Goal: Task Accomplishment & Management: Manage account settings

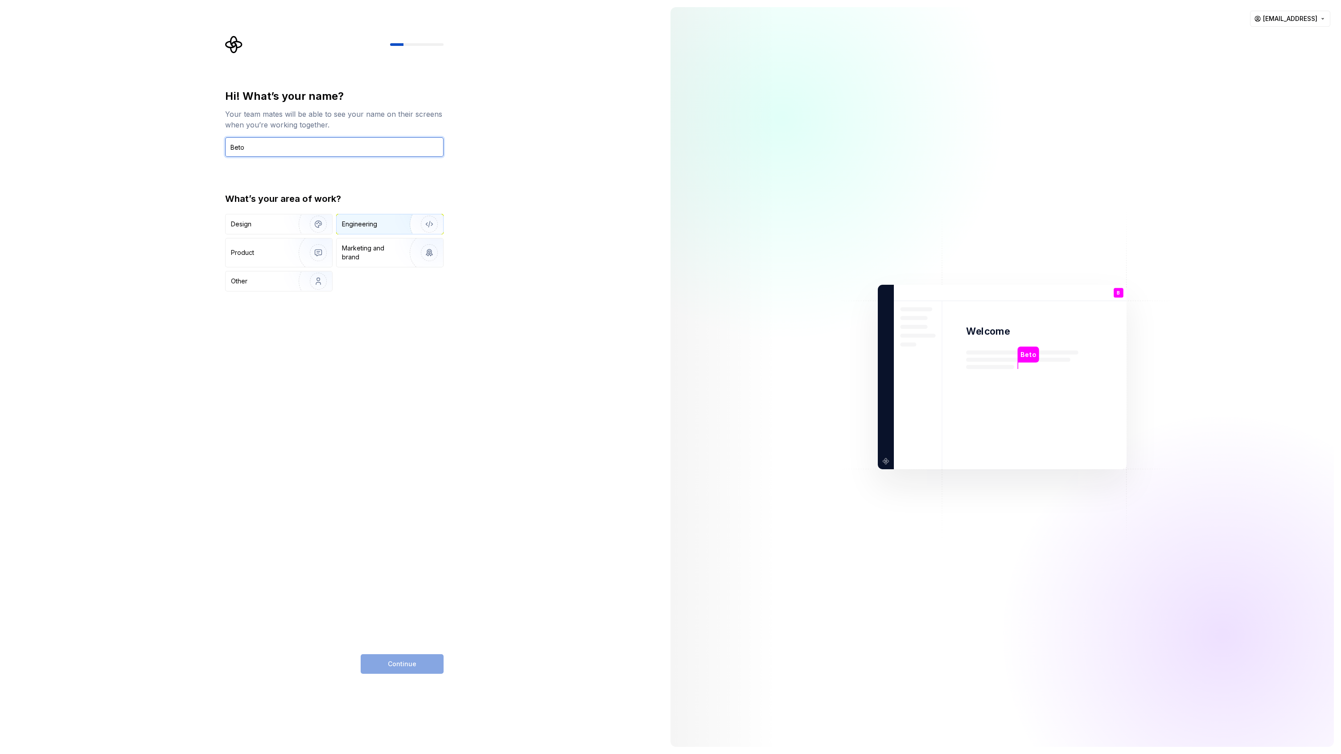
type input "Beto"
click at [432, 223] on img "button" at bounding box center [423, 224] width 57 height 60
click at [420, 664] on button "Continue" at bounding box center [402, 665] width 83 height 20
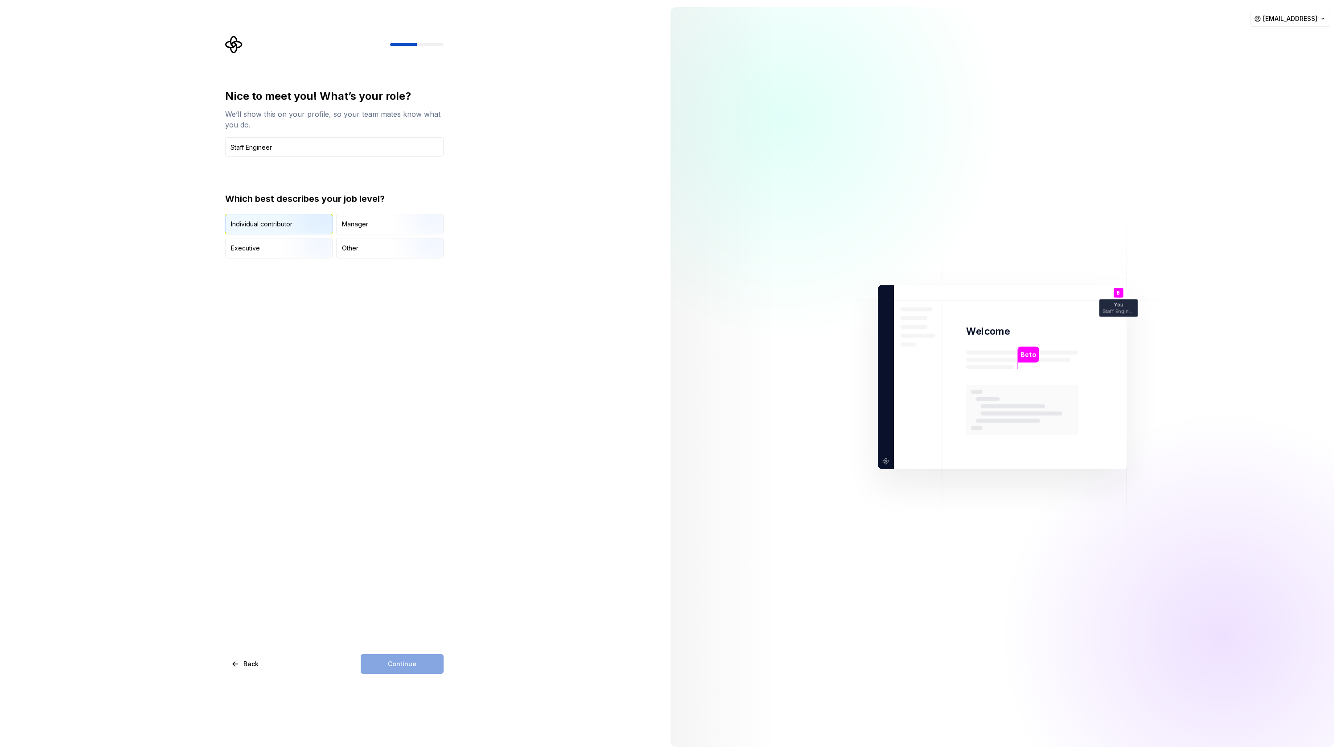
type input "Staff Engineer"
click at [305, 219] on img "button" at bounding box center [310, 236] width 57 height 60
click at [403, 664] on span "Continue" at bounding box center [402, 664] width 29 height 9
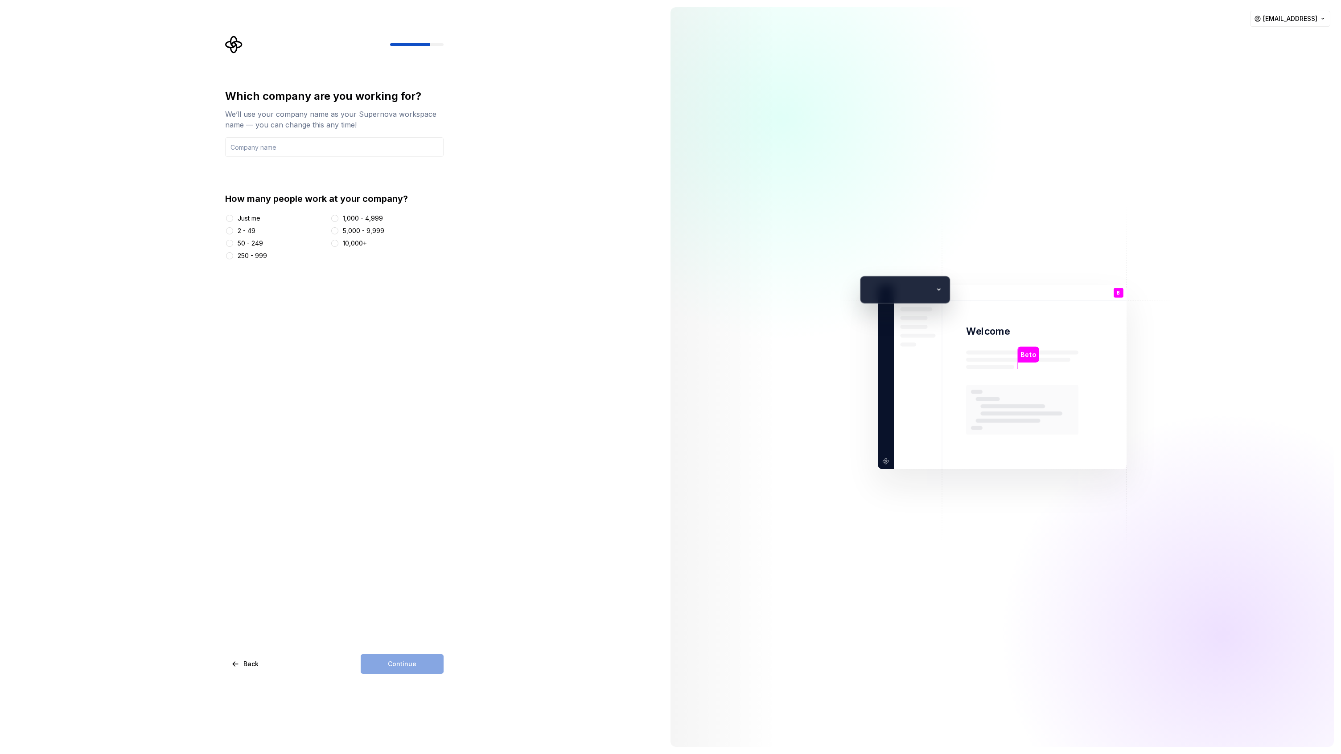
click at [246, 231] on div "2 - 49" at bounding box center [247, 231] width 18 height 9
click at [233, 231] on button "2 - 49" at bounding box center [229, 230] width 7 height 7
click at [284, 147] on input "text" at bounding box center [334, 147] width 218 height 20
type input "[URL]"
click at [413, 661] on span "Continue" at bounding box center [402, 664] width 29 height 9
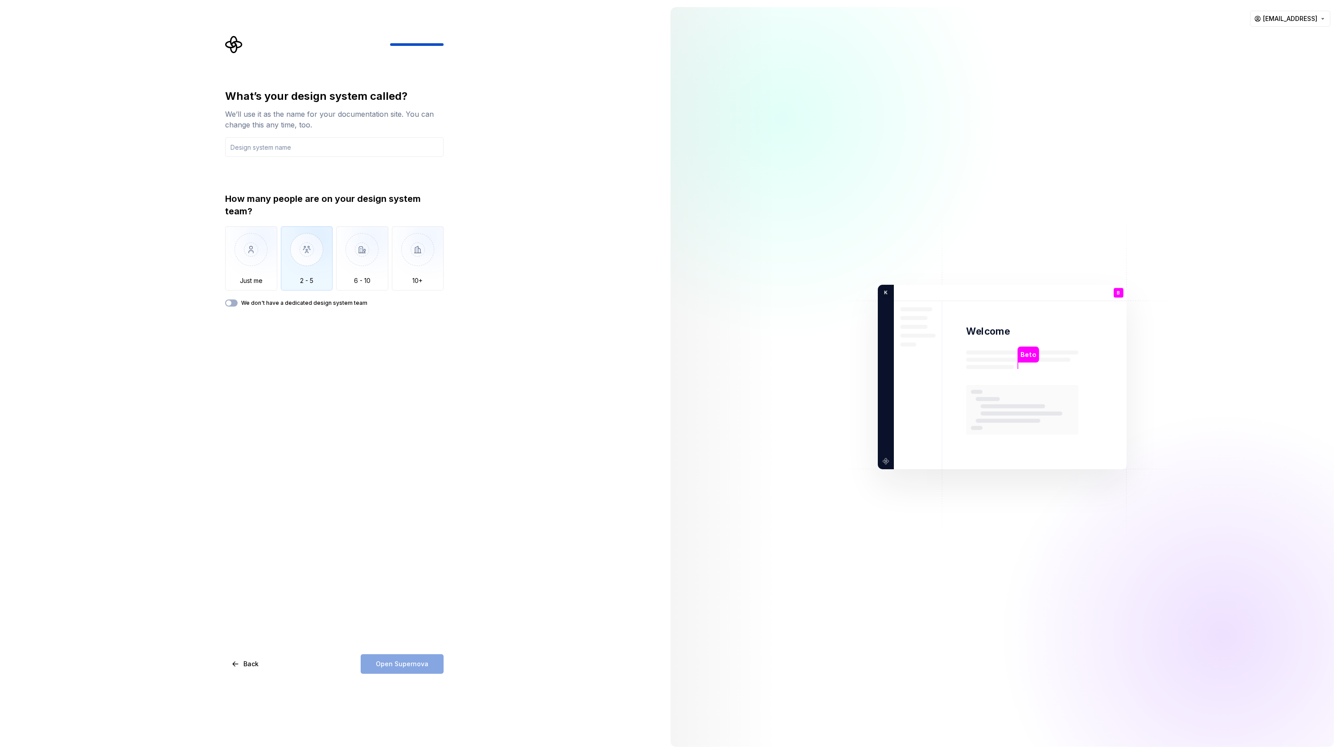
click at [312, 267] on img "button" at bounding box center [307, 257] width 52 height 60
click at [300, 145] on input "text" at bounding box center [334, 147] width 218 height 20
type input "[URL]"
click at [429, 662] on button "Open Supernova" at bounding box center [402, 665] width 83 height 20
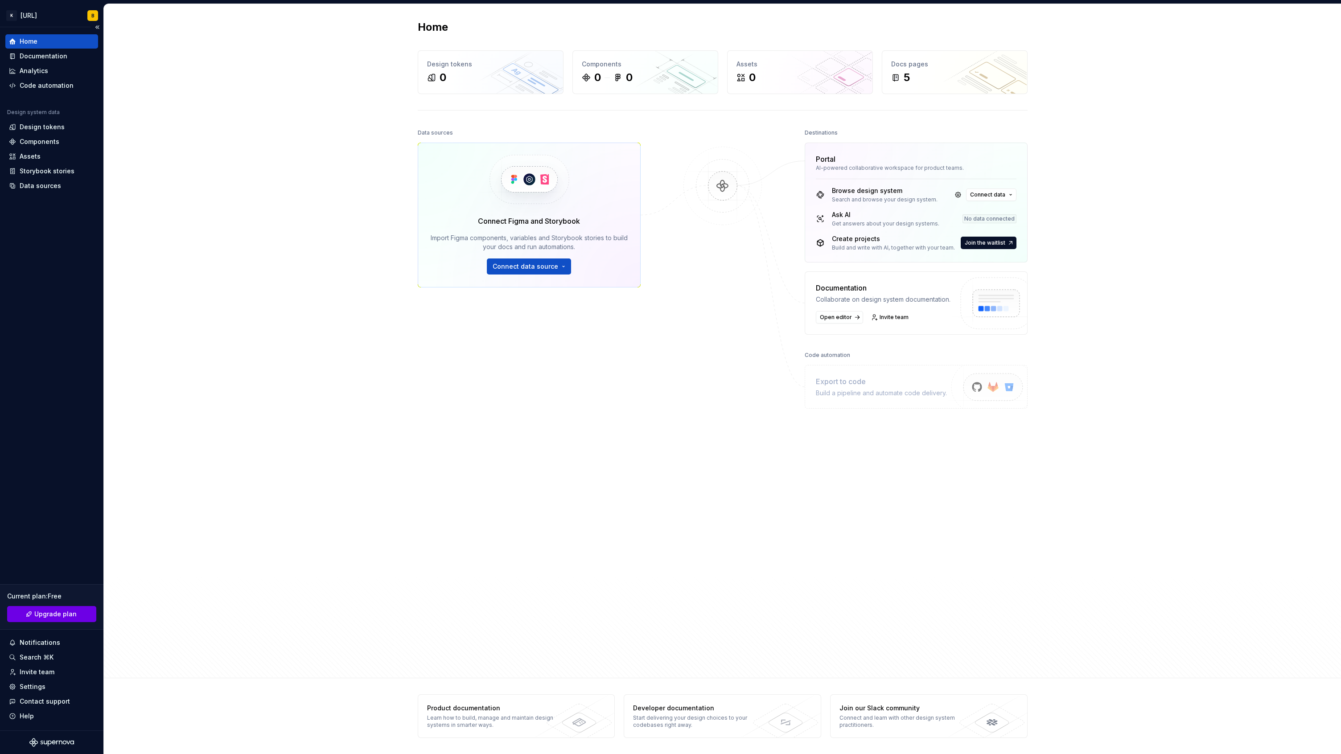
click at [71, 614] on span "Upgrade plan" at bounding box center [55, 614] width 42 height 9
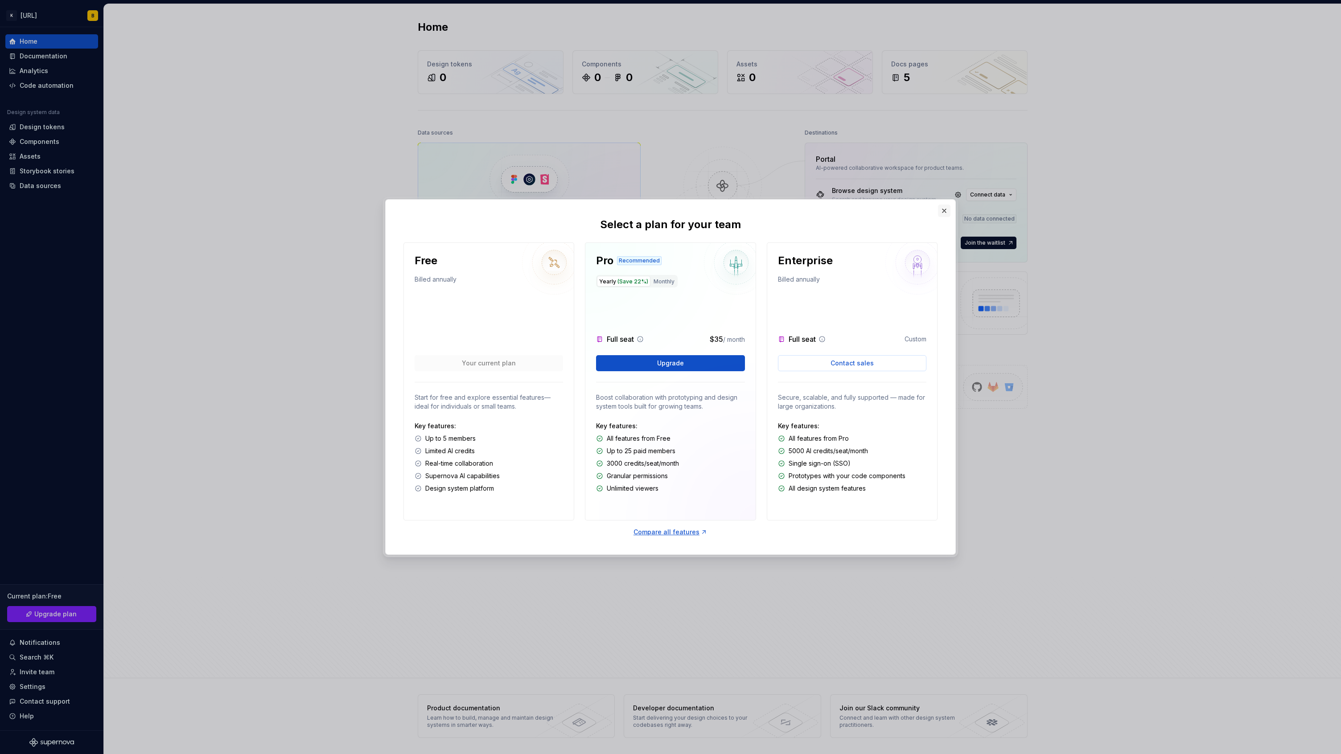
click at [944, 209] on button "button" at bounding box center [944, 211] width 12 height 12
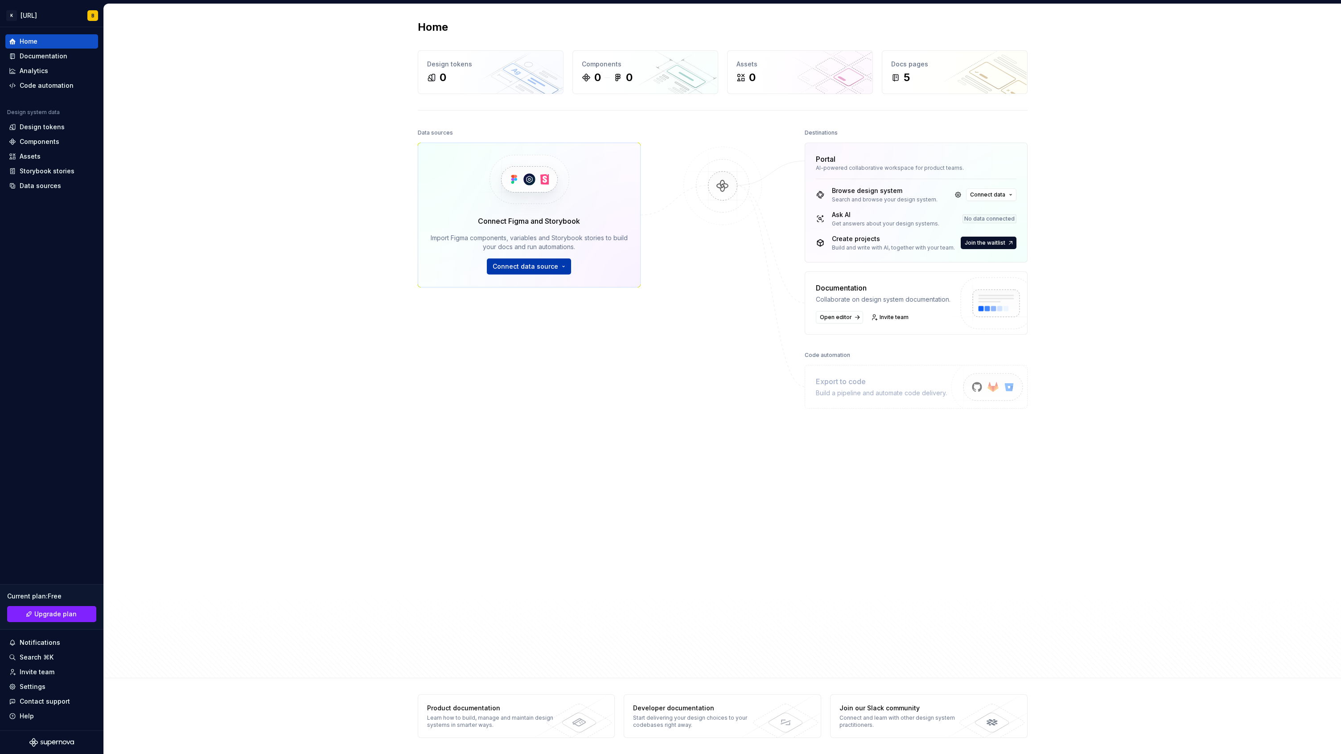
click at [535, 268] on span "Connect data source" at bounding box center [526, 266] width 66 height 9
click at [65, 619] on button "Upgrade plan" at bounding box center [51, 614] width 89 height 16
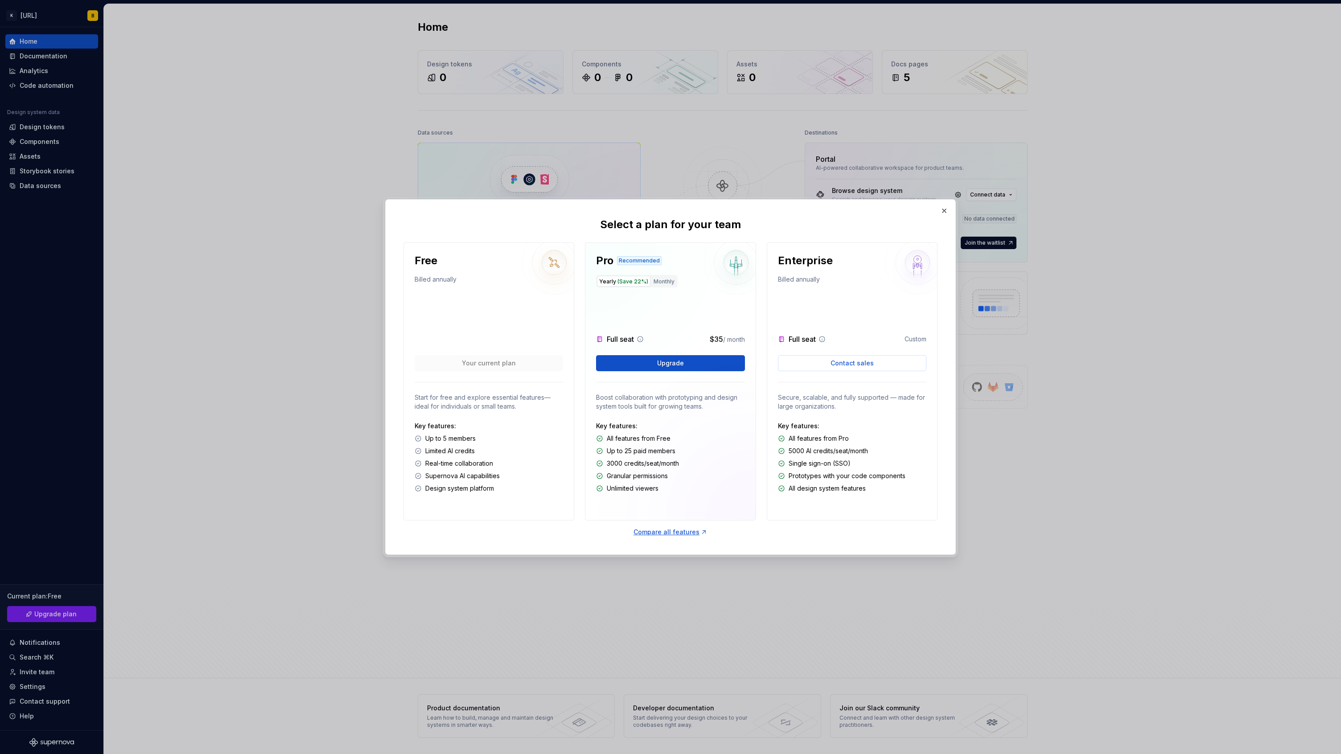
click at [569, 456] on div "Free Billed annually Your current plan Start for free and explore essential fea…" at bounding box center [489, 382] width 171 height 278
click at [944, 209] on button "button" at bounding box center [944, 211] width 12 height 12
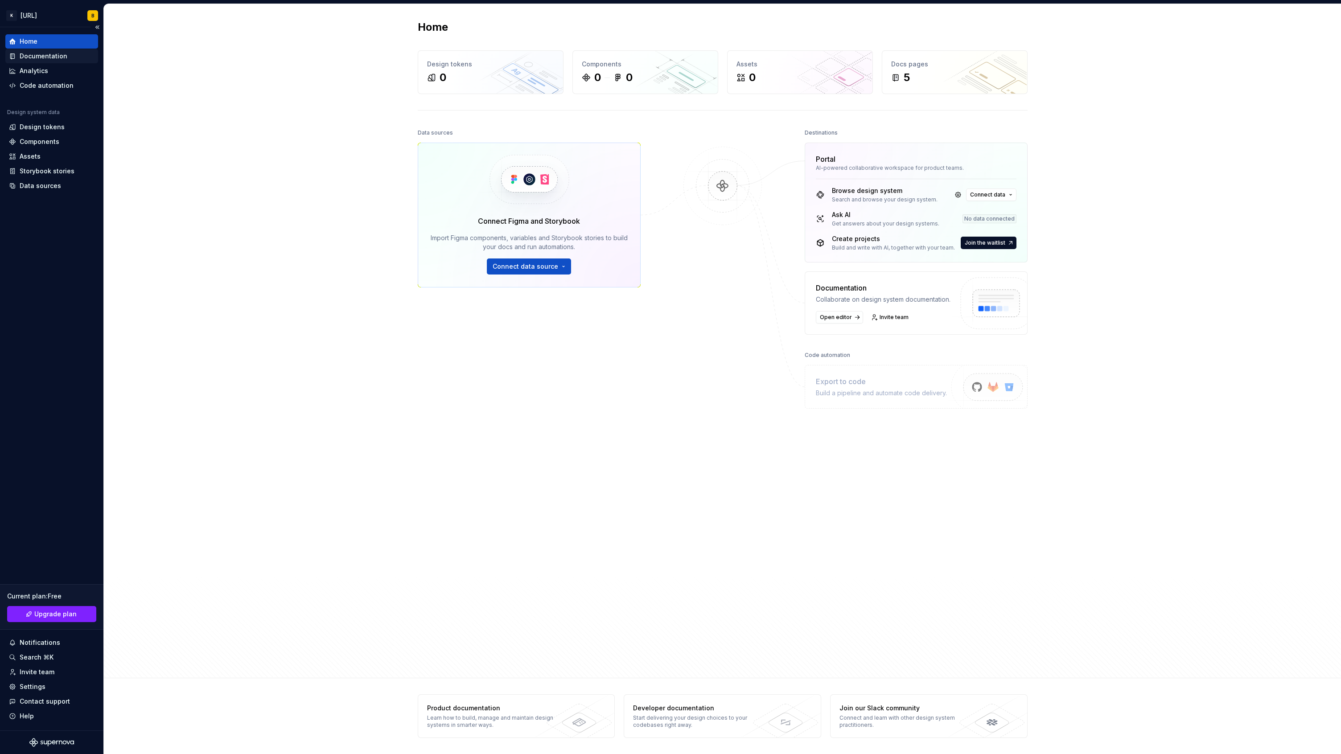
click at [38, 55] on div "Documentation" at bounding box center [44, 56] width 48 height 9
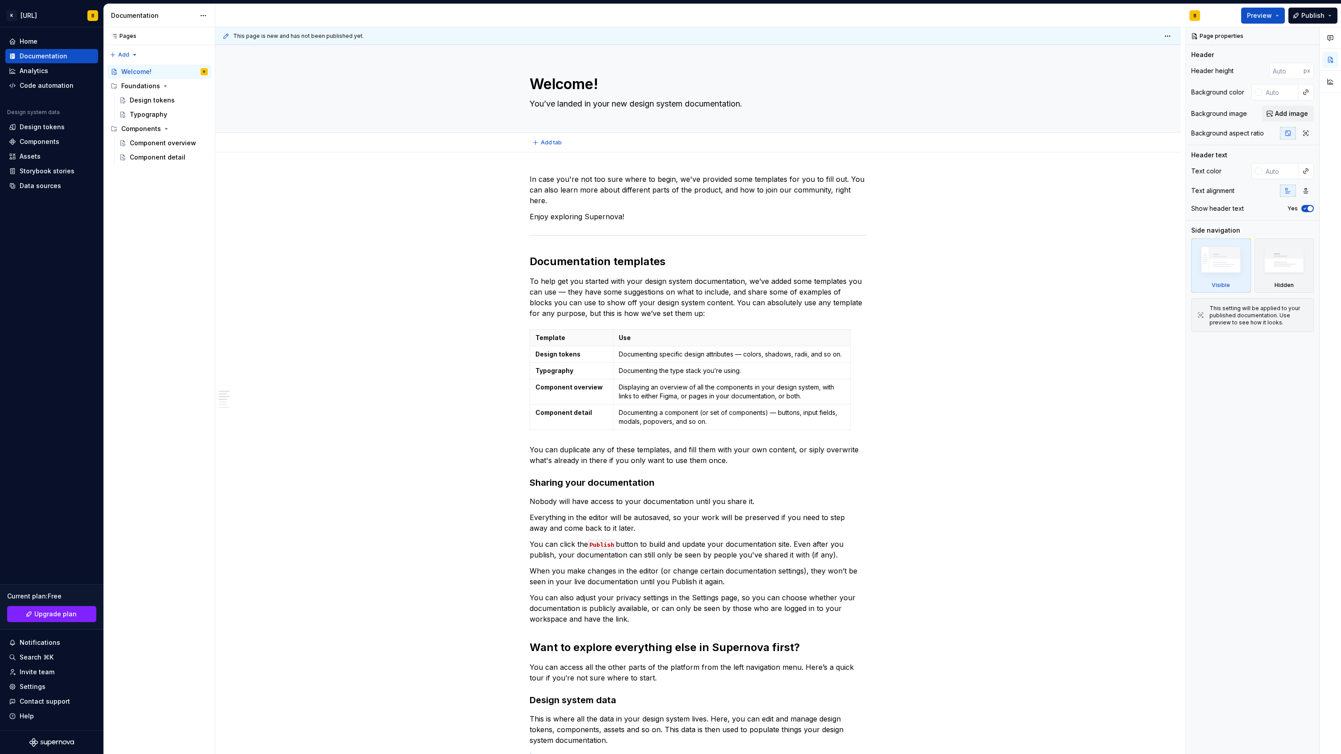
type textarea "*"
click at [41, 674] on div "Invite team" at bounding box center [37, 672] width 35 height 9
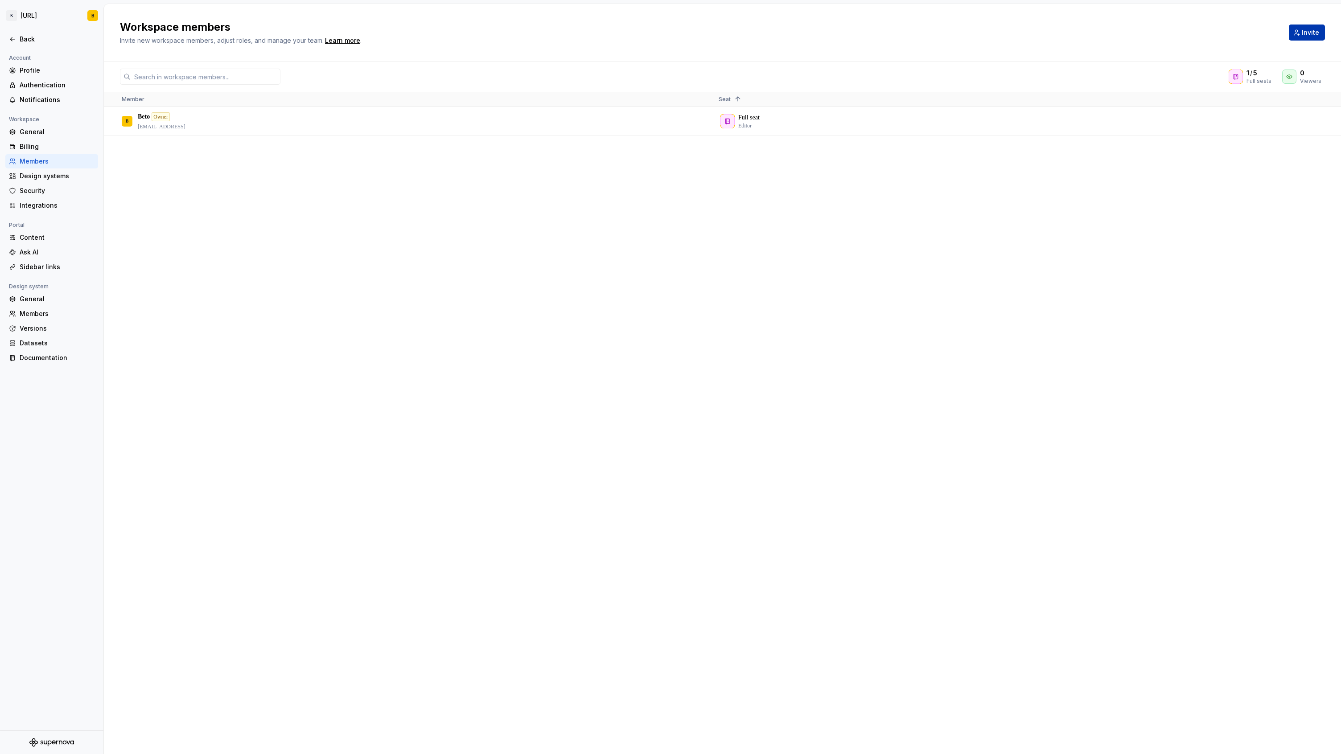
click at [1312, 30] on span "Invite" at bounding box center [1310, 32] width 17 height 9
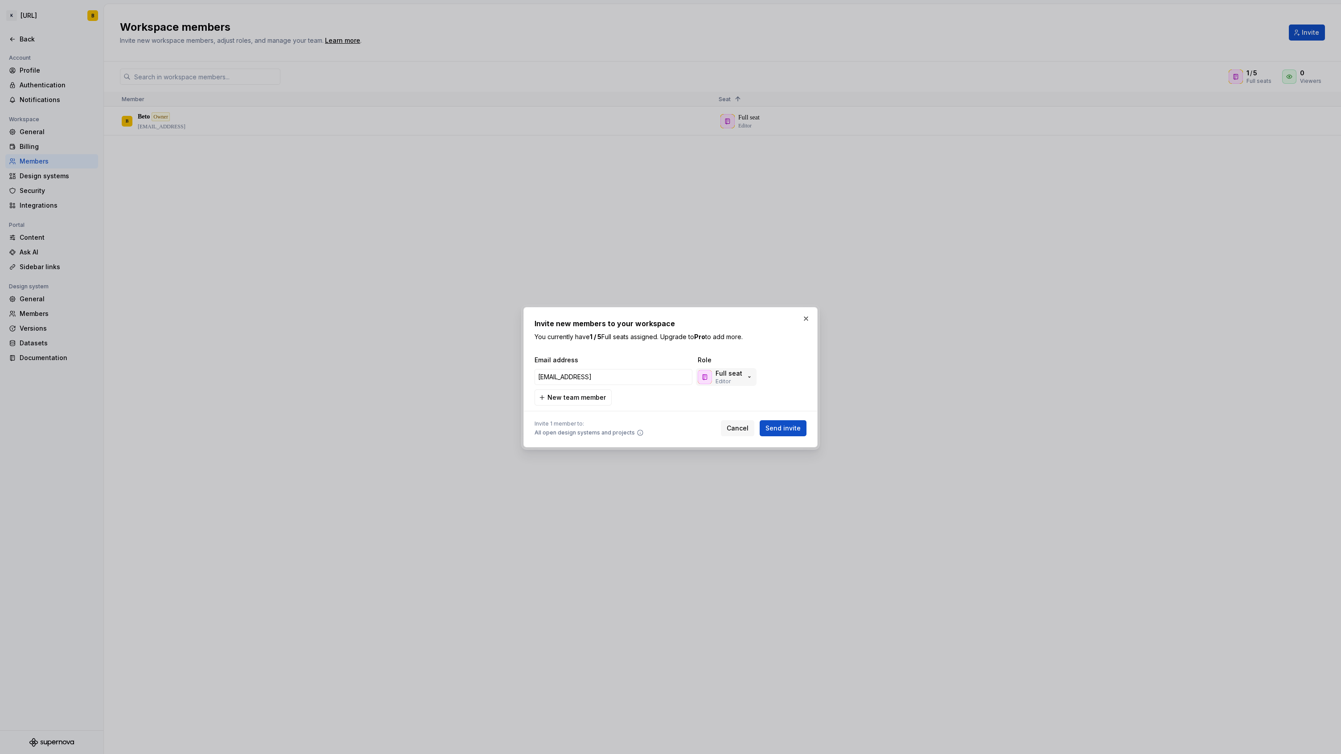
type input "[EMAIL_ADDRESS]"
click at [740, 373] on div "Full seat Editor" at bounding box center [725, 377] width 55 height 16
click at [773, 337] on p "You currently have 1 / 5 Full seats assigned. Upgrade to Pro to add more." at bounding box center [671, 337] width 272 height 9
click at [784, 431] on span "Send invite" at bounding box center [783, 428] width 35 height 9
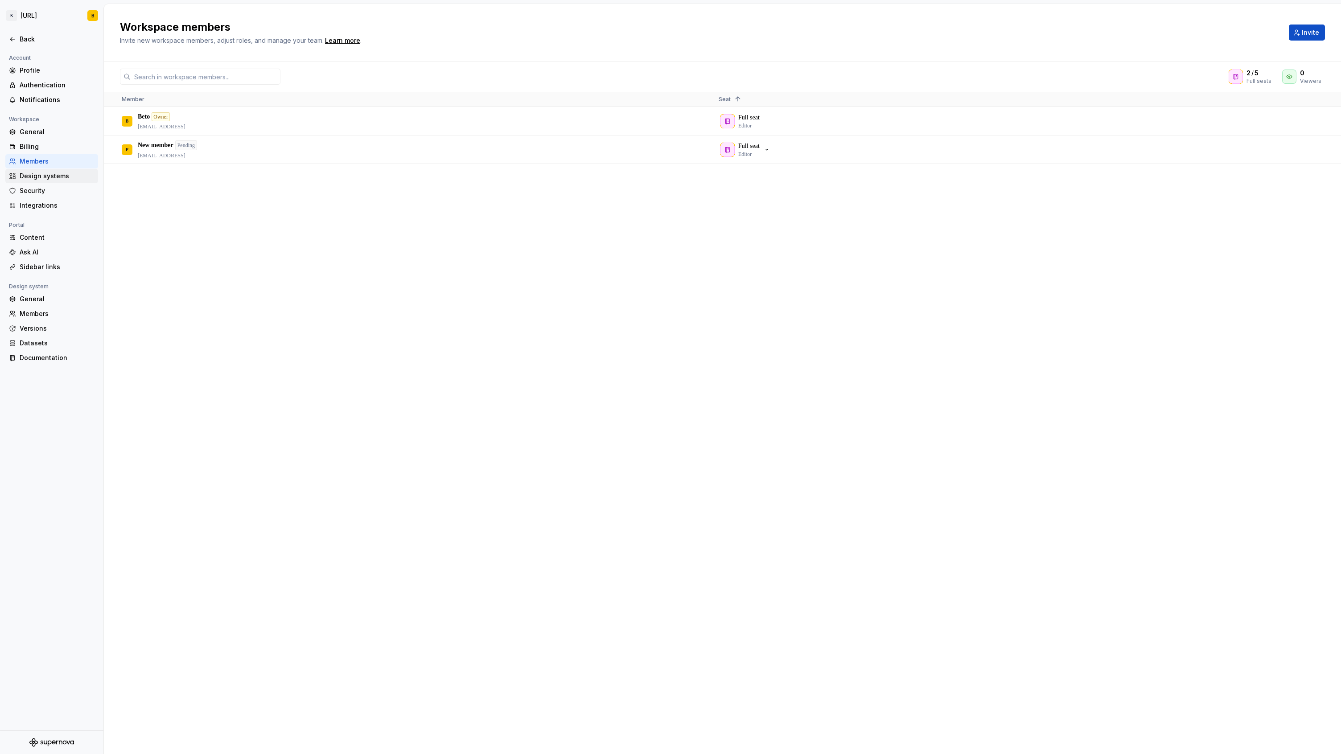
click at [51, 175] on div "Design systems" at bounding box center [57, 176] width 75 height 9
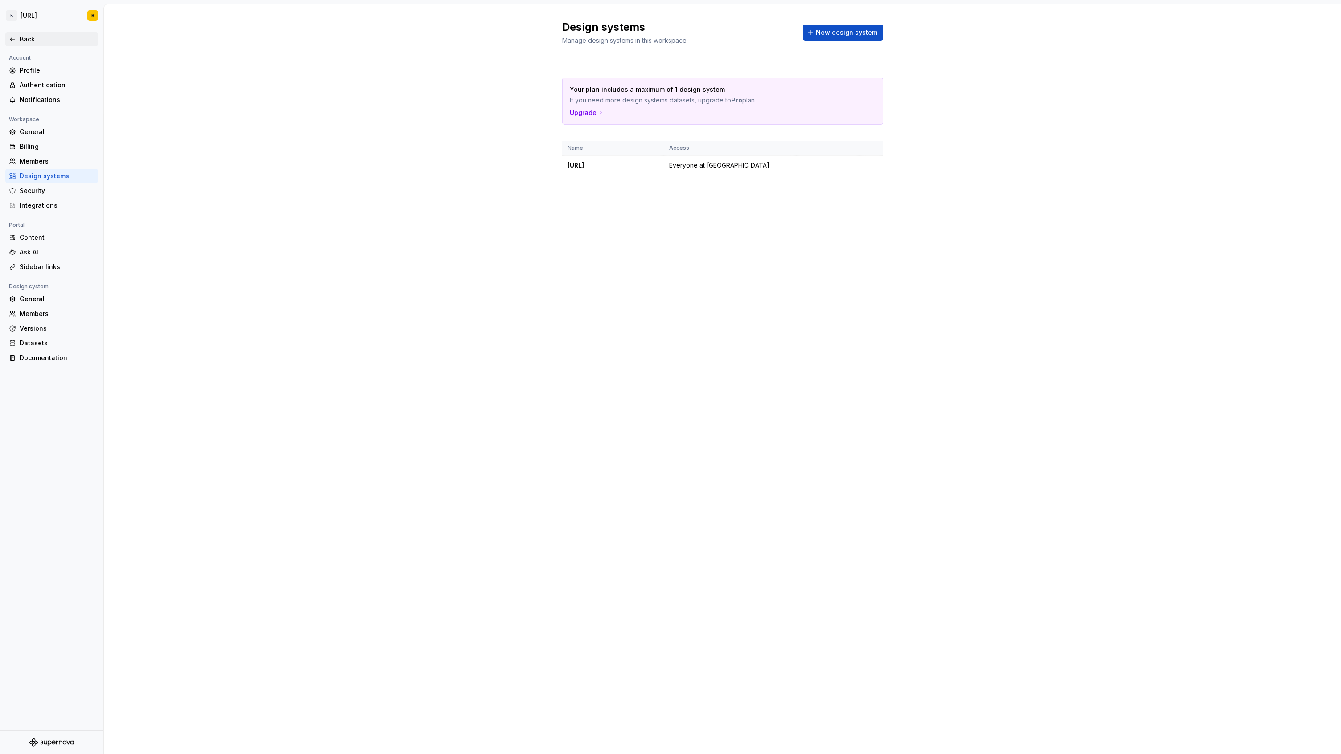
click at [16, 39] on div "Back" at bounding box center [52, 39] width 86 height 9
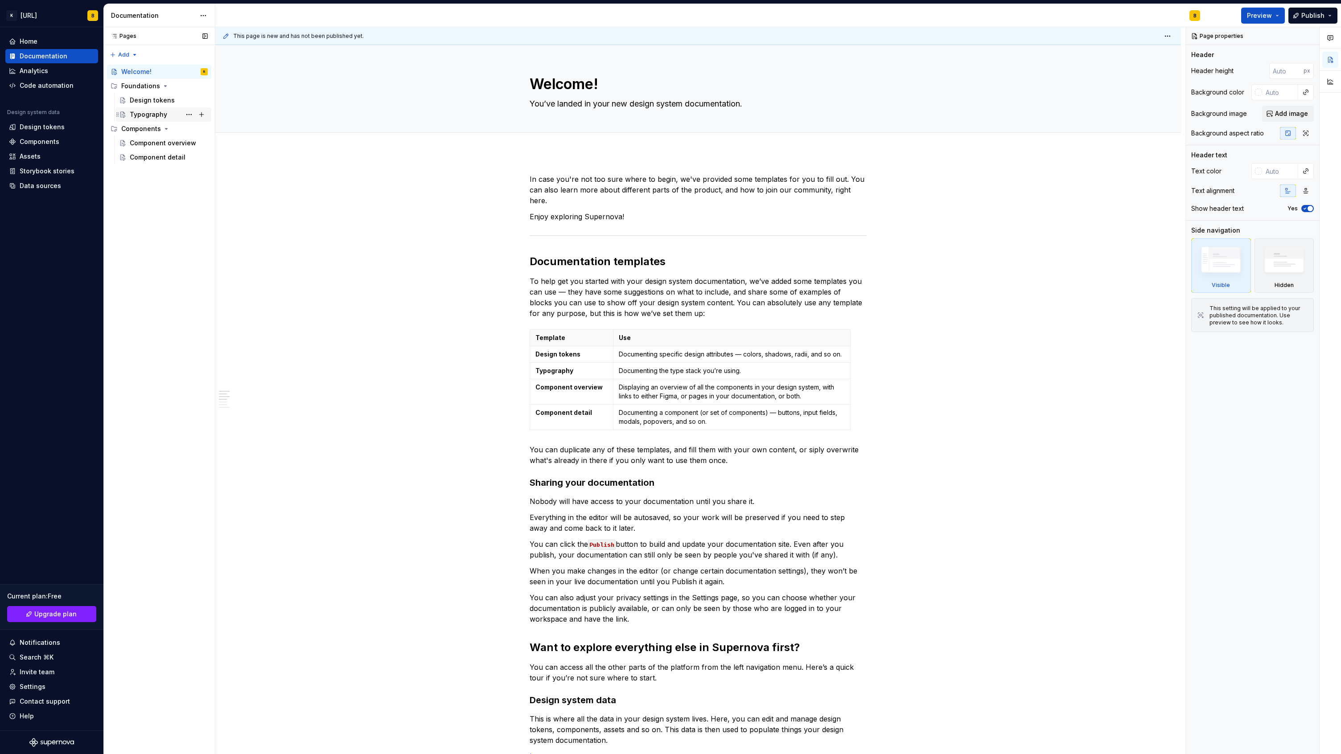
click at [158, 115] on div "Typography" at bounding box center [148, 114] width 37 height 9
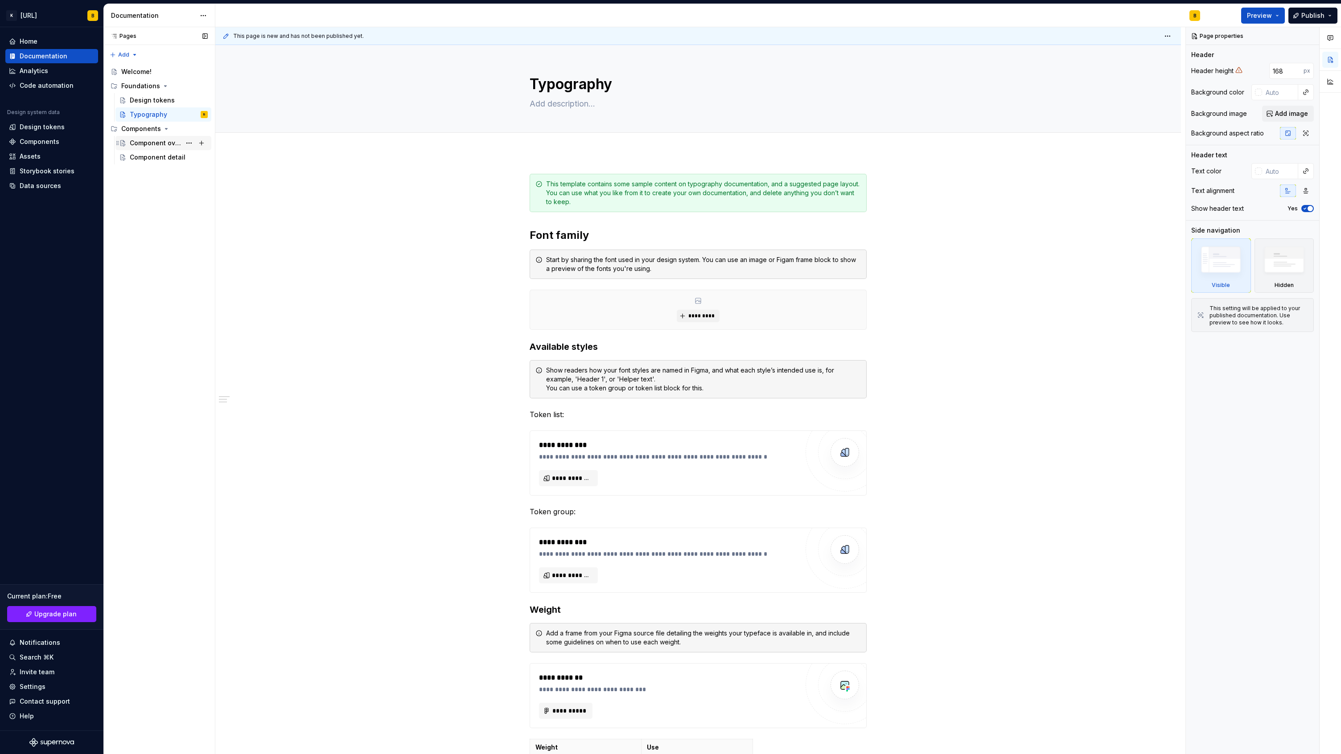
click at [145, 142] on div "Component overview" at bounding box center [155, 143] width 51 height 9
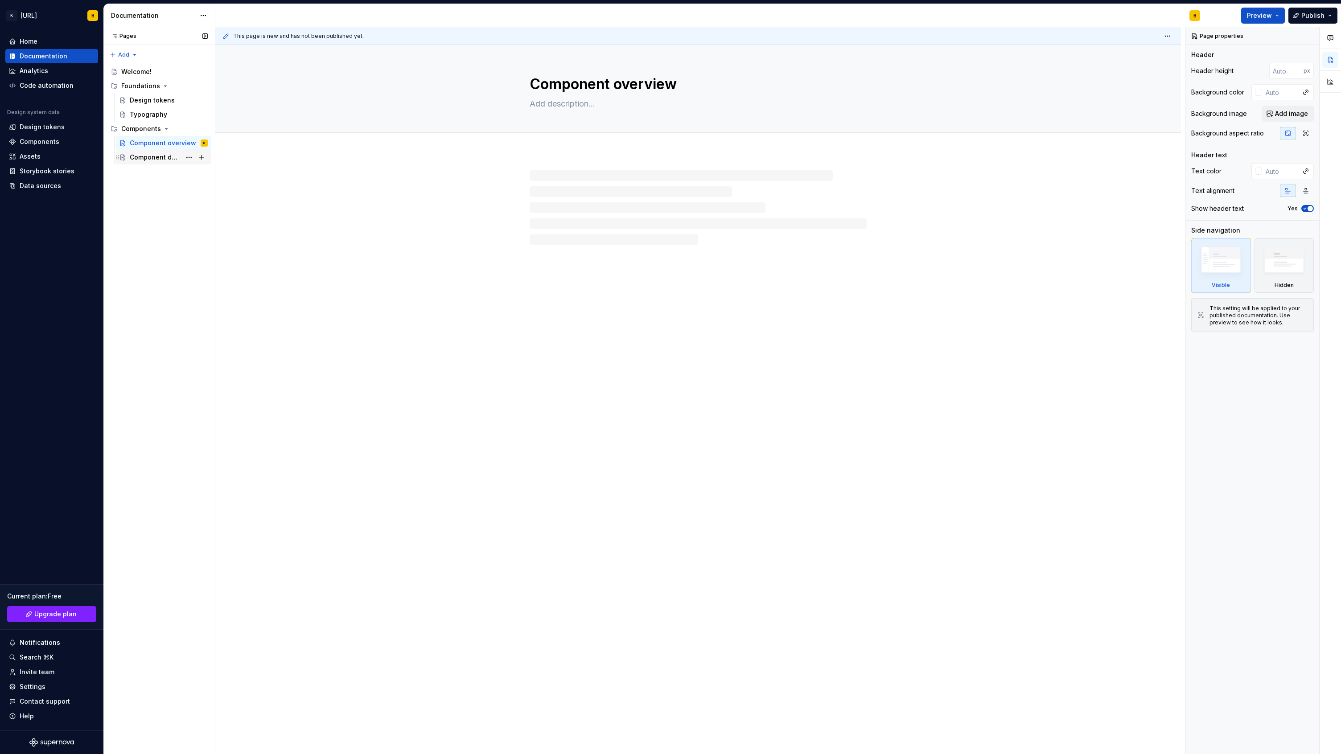
click at [148, 157] on div "Component detail" at bounding box center [155, 157] width 51 height 9
click at [40, 66] on div "Analytics" at bounding box center [34, 70] width 29 height 9
type textarea "*"
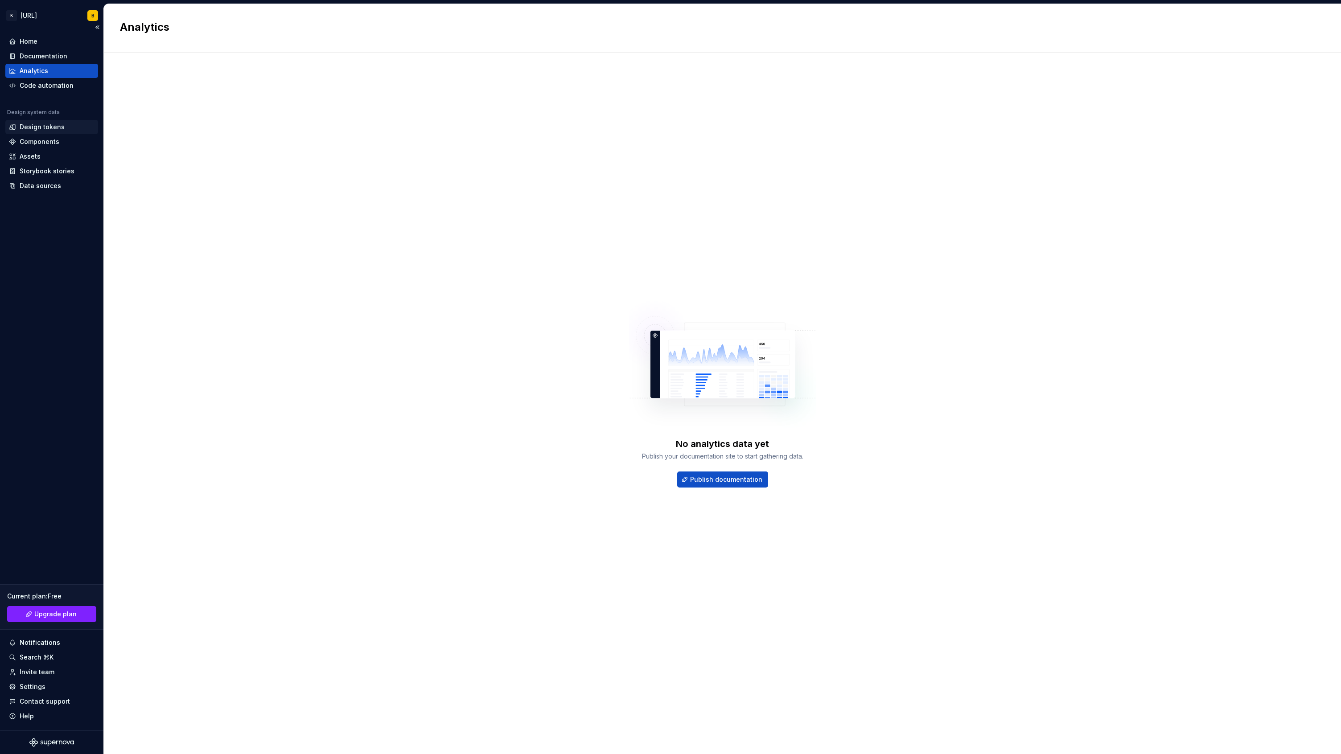
click at [54, 131] on div "Design tokens" at bounding box center [42, 127] width 45 height 9
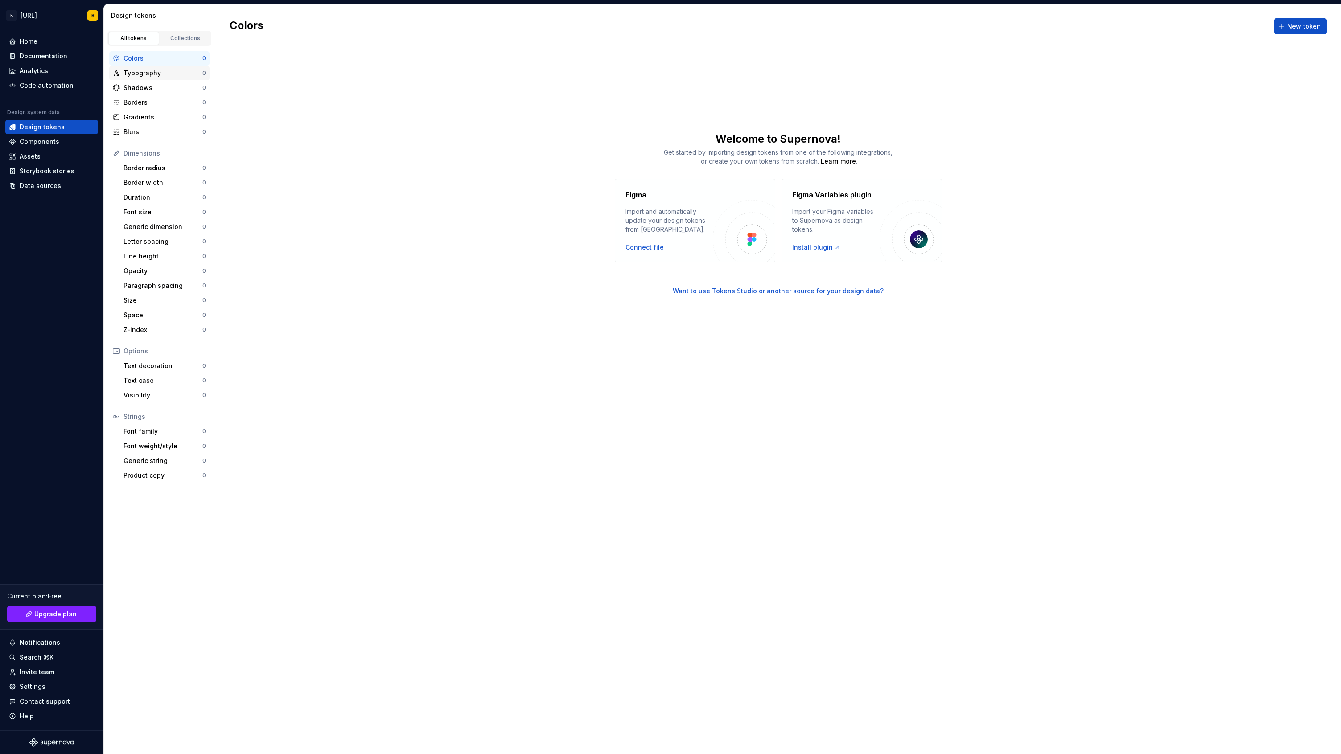
click at [144, 77] on div "Typography" at bounding box center [163, 73] width 79 height 9
click at [144, 89] on div "Shadows" at bounding box center [163, 87] width 79 height 9
click at [139, 103] on div "Borders" at bounding box center [163, 102] width 79 height 9
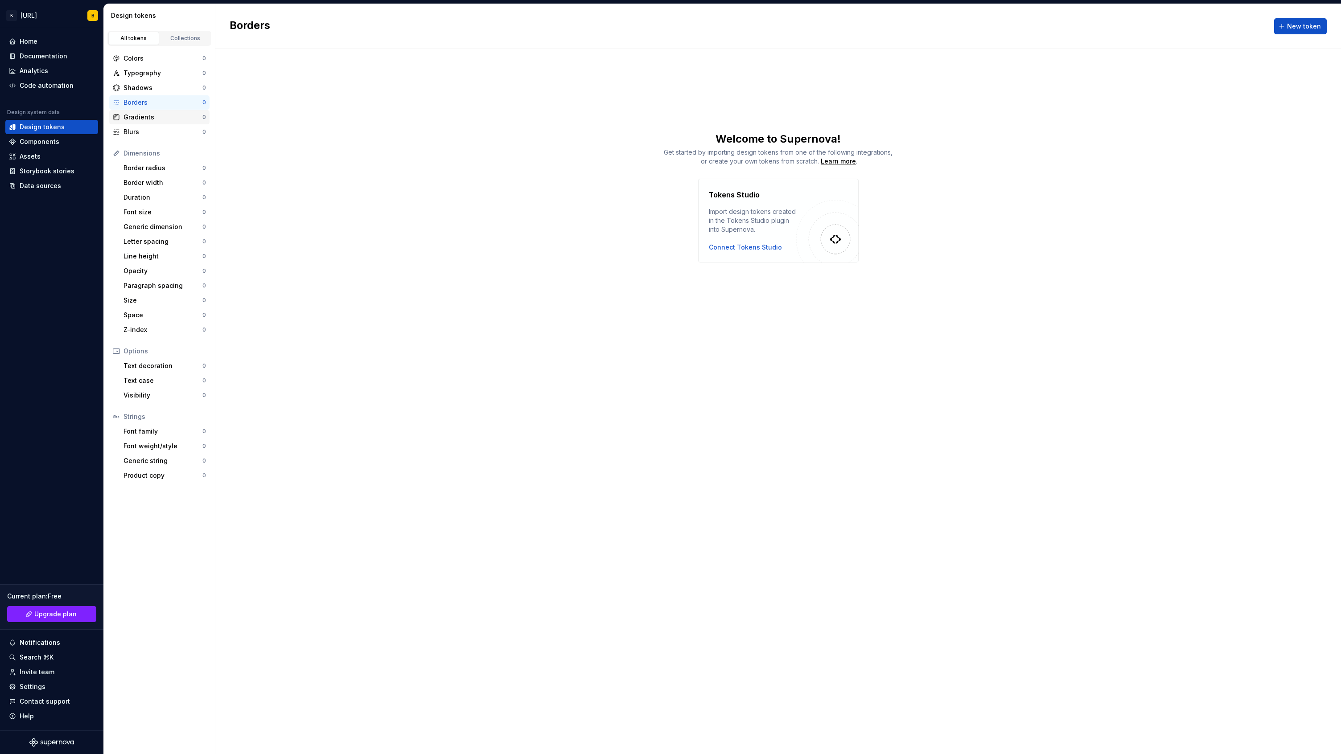
click at [139, 118] on div "Gradients" at bounding box center [163, 117] width 79 height 9
click at [45, 670] on div "Invite team" at bounding box center [37, 672] width 35 height 9
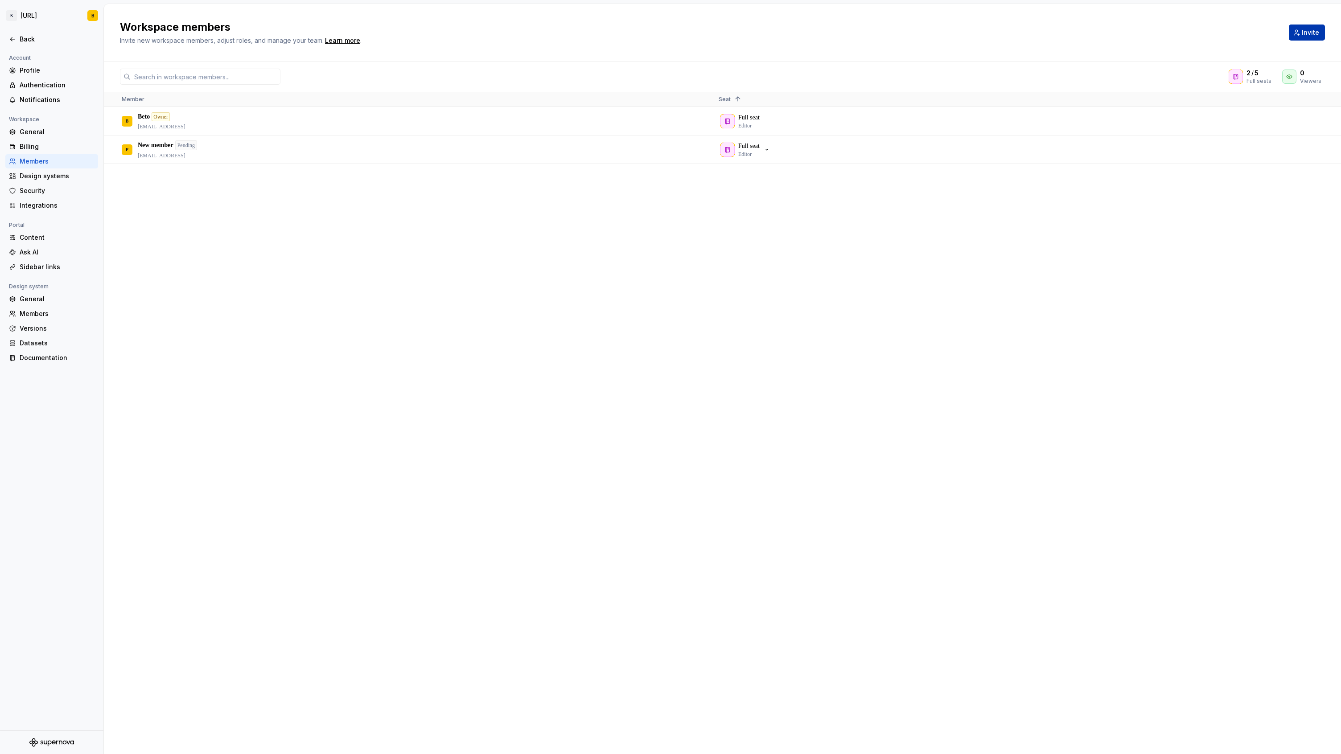
click at [1310, 27] on button "Invite" at bounding box center [1307, 33] width 36 height 16
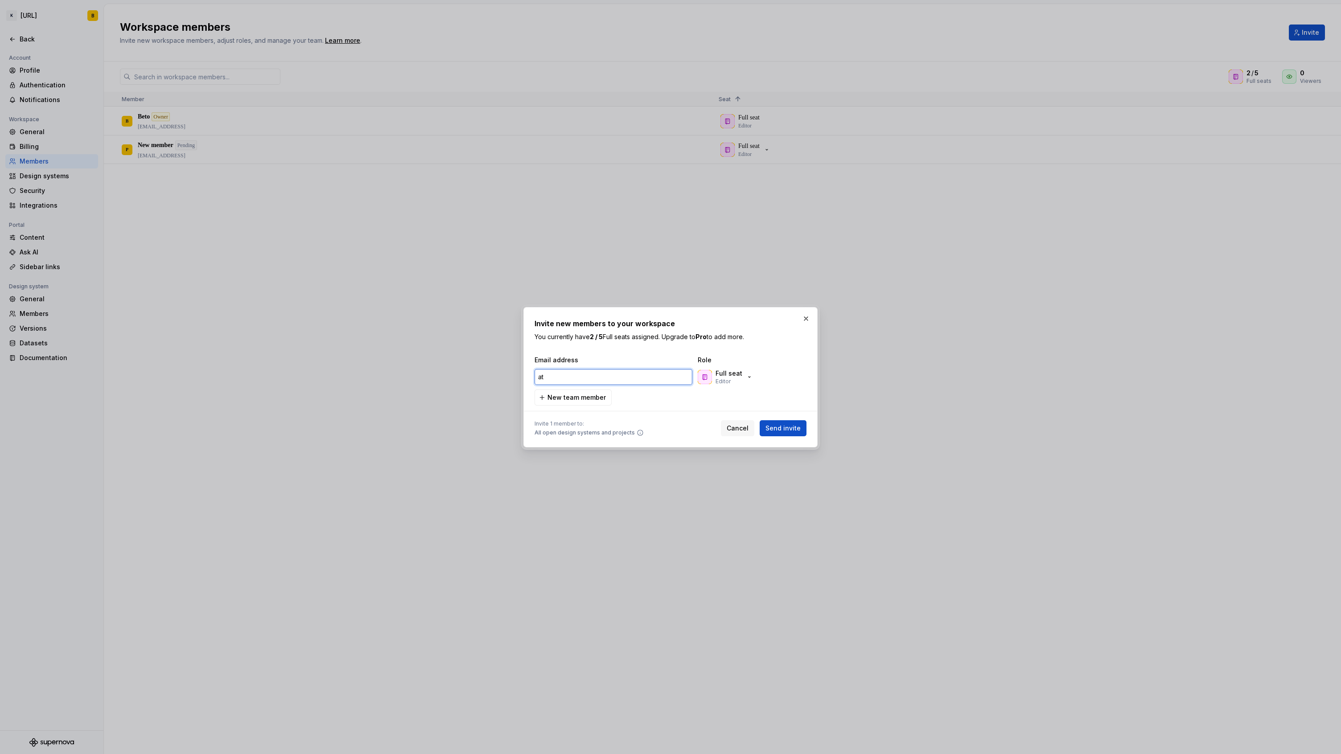
type input "a"
type input "[EMAIL_ADDRESS]"
click at [740, 374] on p "Full seat" at bounding box center [729, 373] width 27 height 9
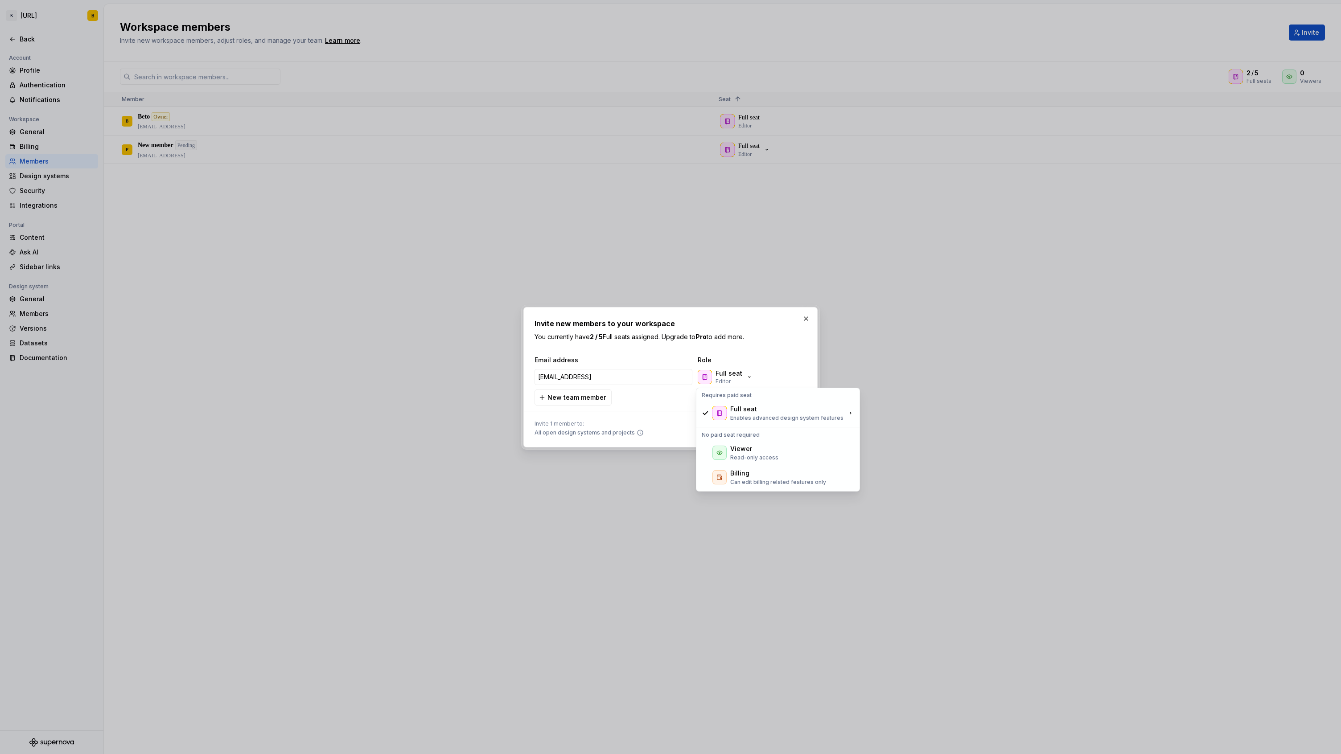
click at [791, 367] on div "[EMAIL_ADDRESS] Full seat Editor" at bounding box center [669, 377] width 272 height 21
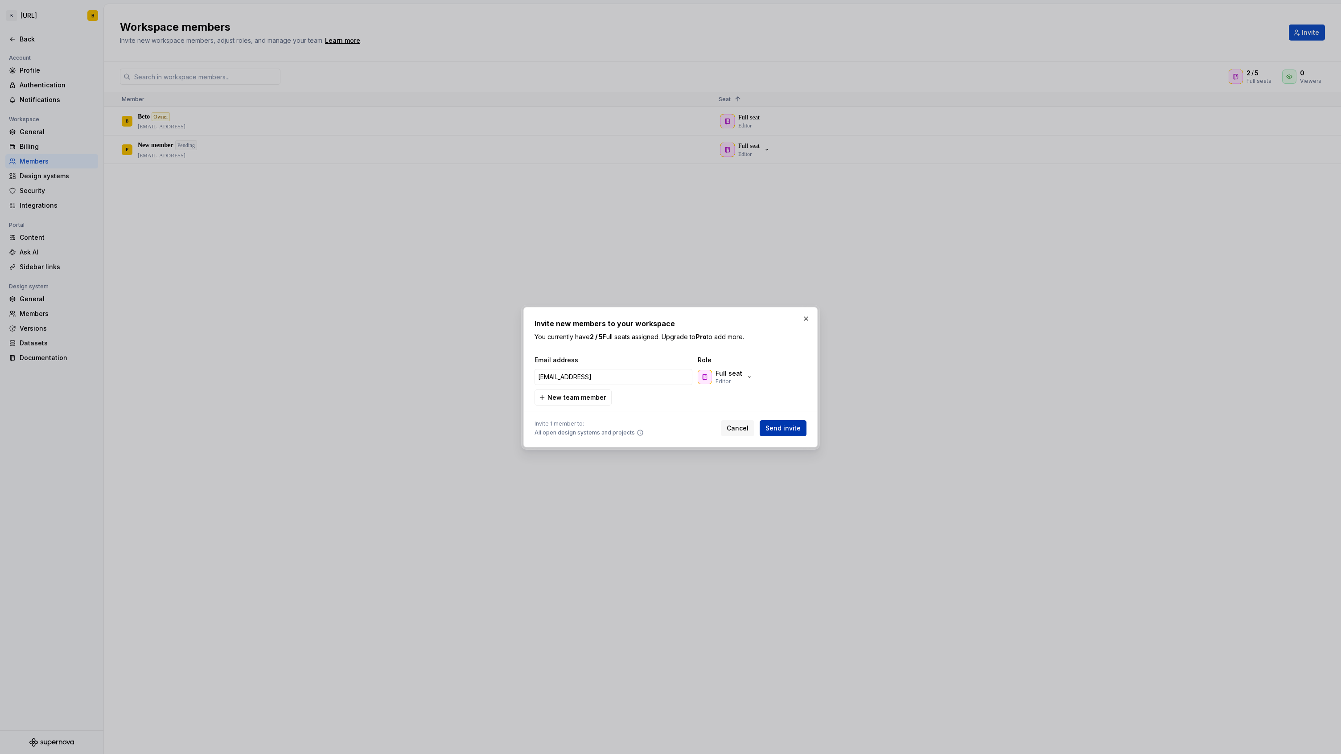
click at [787, 427] on span "Send invite" at bounding box center [783, 428] width 35 height 9
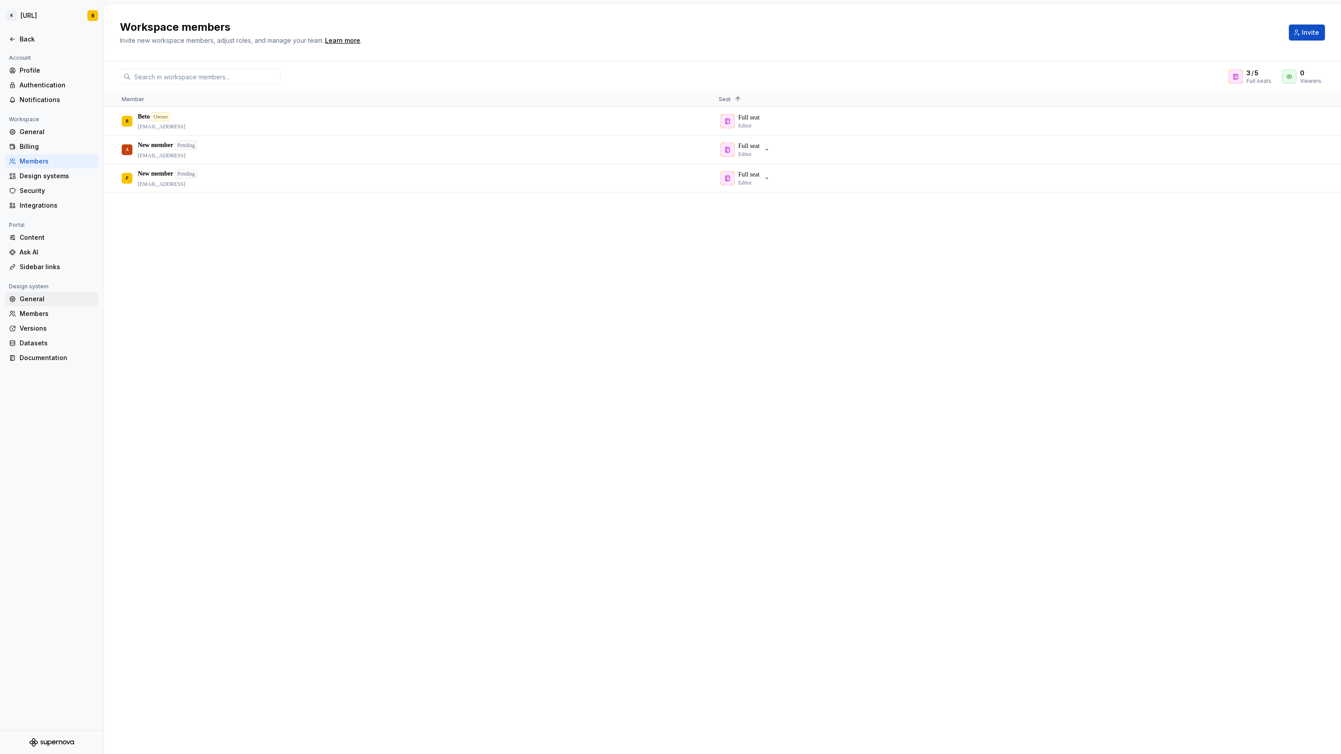
click at [51, 301] on div "General" at bounding box center [57, 299] width 75 height 9
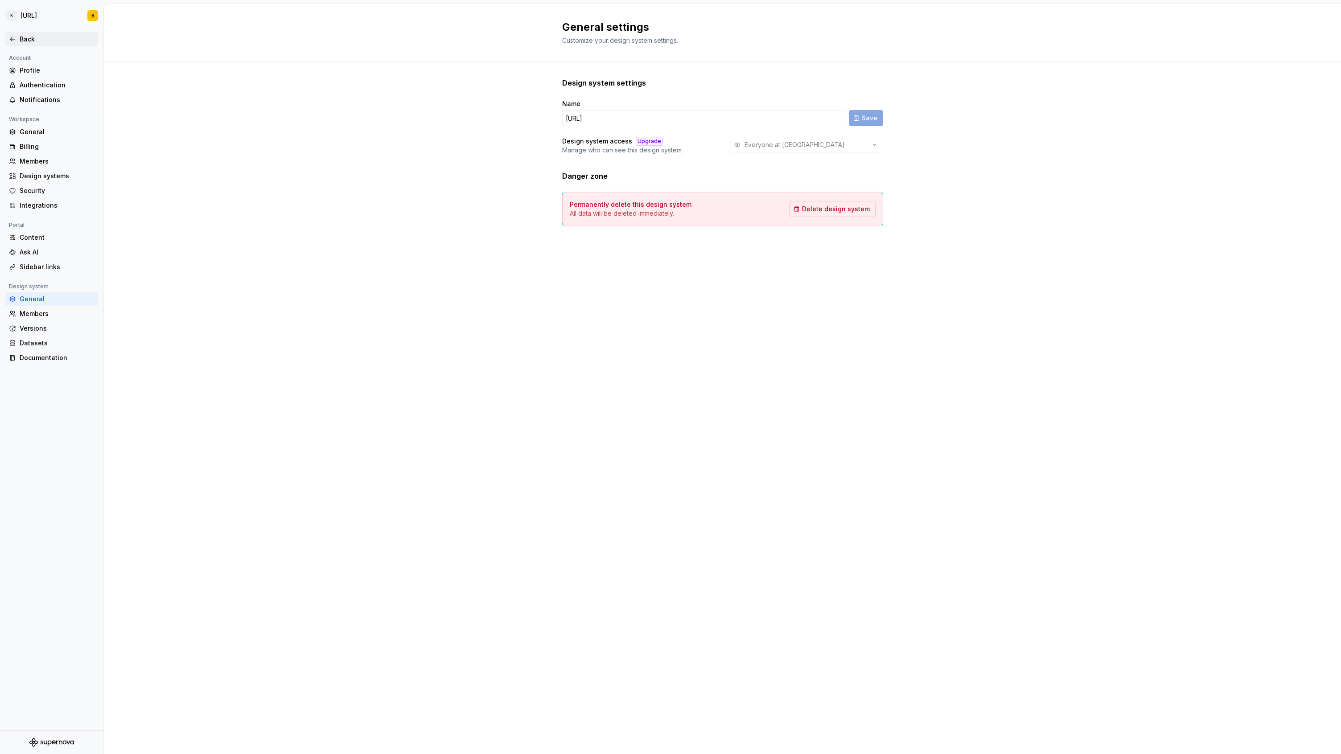
click at [28, 41] on div "Back" at bounding box center [57, 39] width 75 height 9
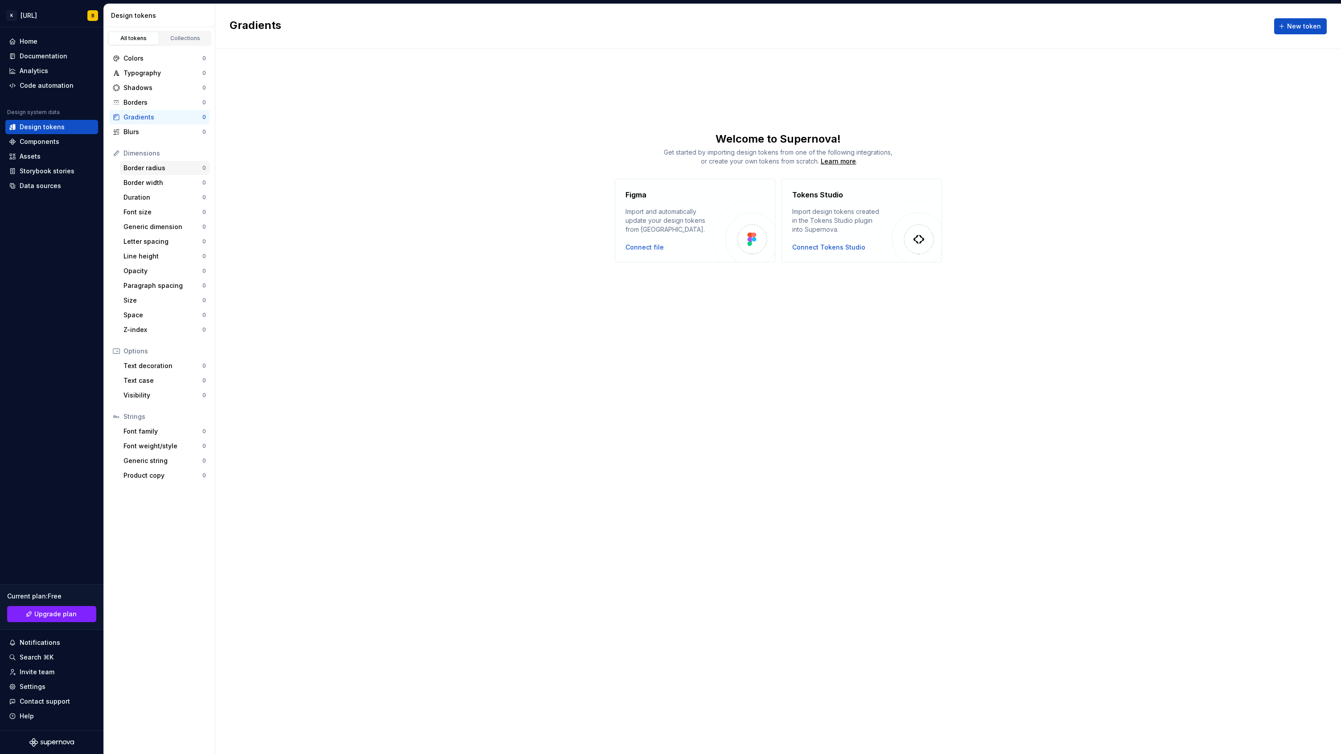
click at [147, 171] on div "Border radius" at bounding box center [163, 168] width 79 height 9
click at [146, 185] on div "Border width" at bounding box center [163, 182] width 79 height 9
click at [145, 199] on div "Duration" at bounding box center [163, 197] width 79 height 9
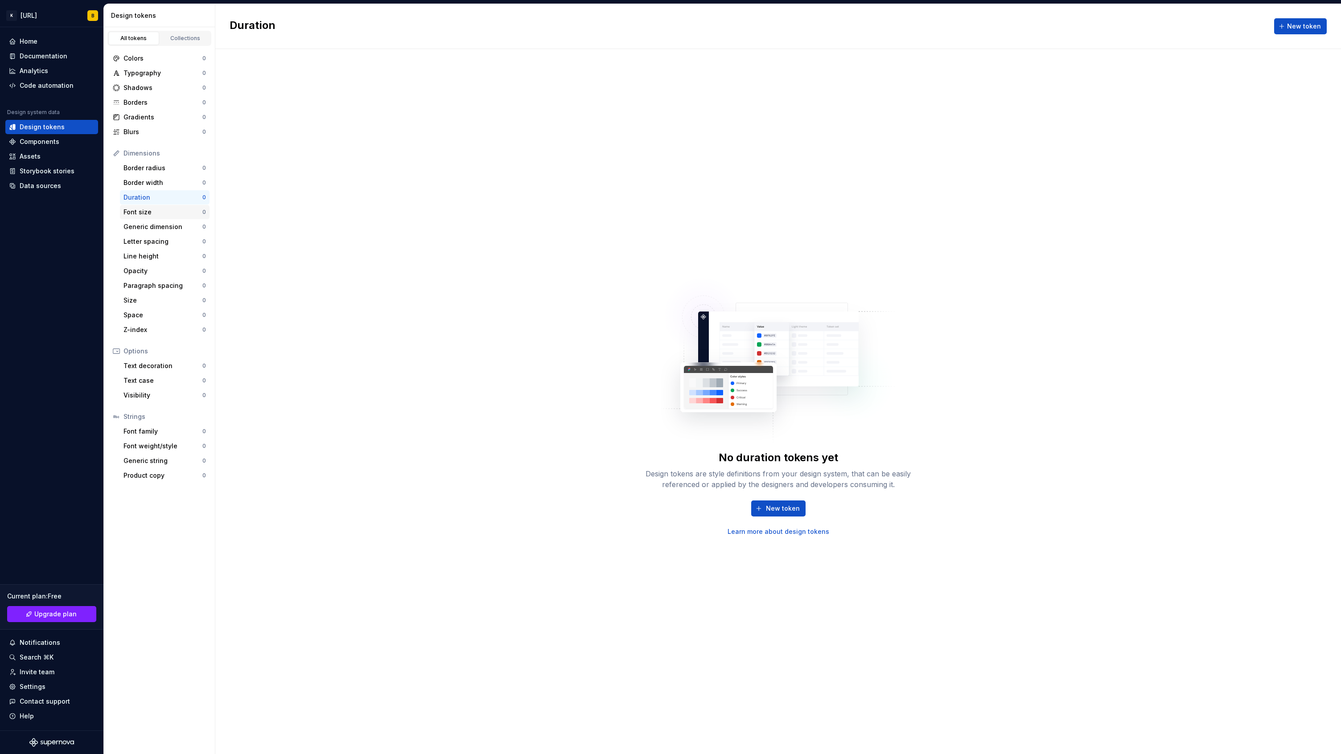
click at [145, 212] on div "Font size" at bounding box center [163, 212] width 79 height 9
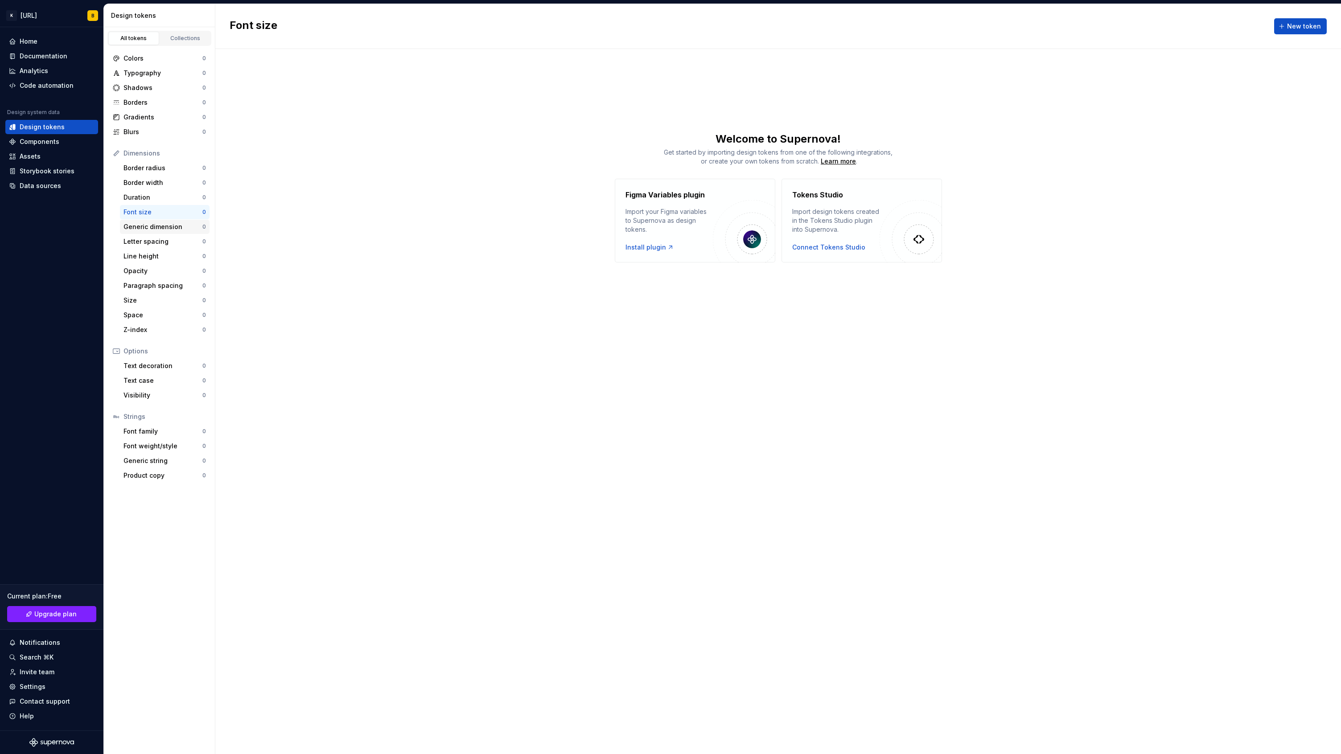
click at [146, 231] on div "Generic dimension 0" at bounding box center [165, 227] width 90 height 14
click at [47, 144] on div "Components" at bounding box center [40, 141] width 40 height 9
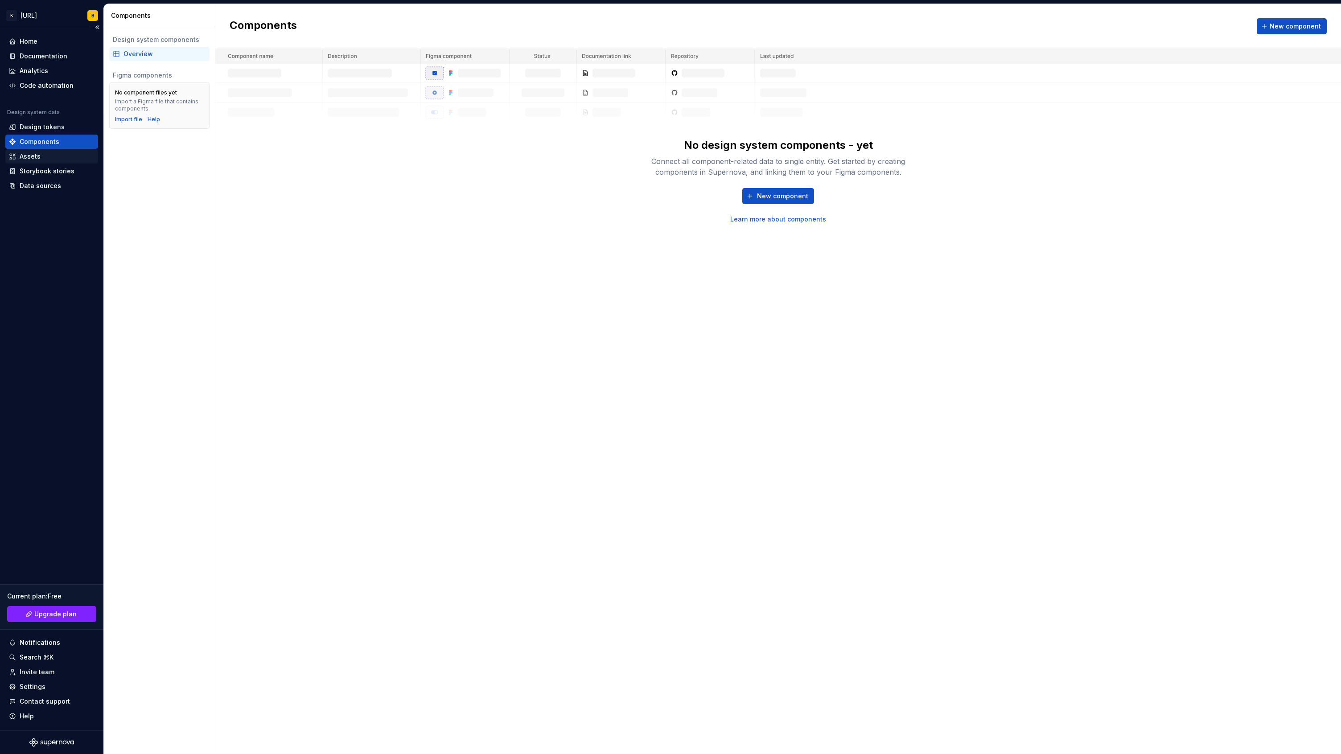
click at [52, 159] on div "Assets" at bounding box center [52, 156] width 86 height 9
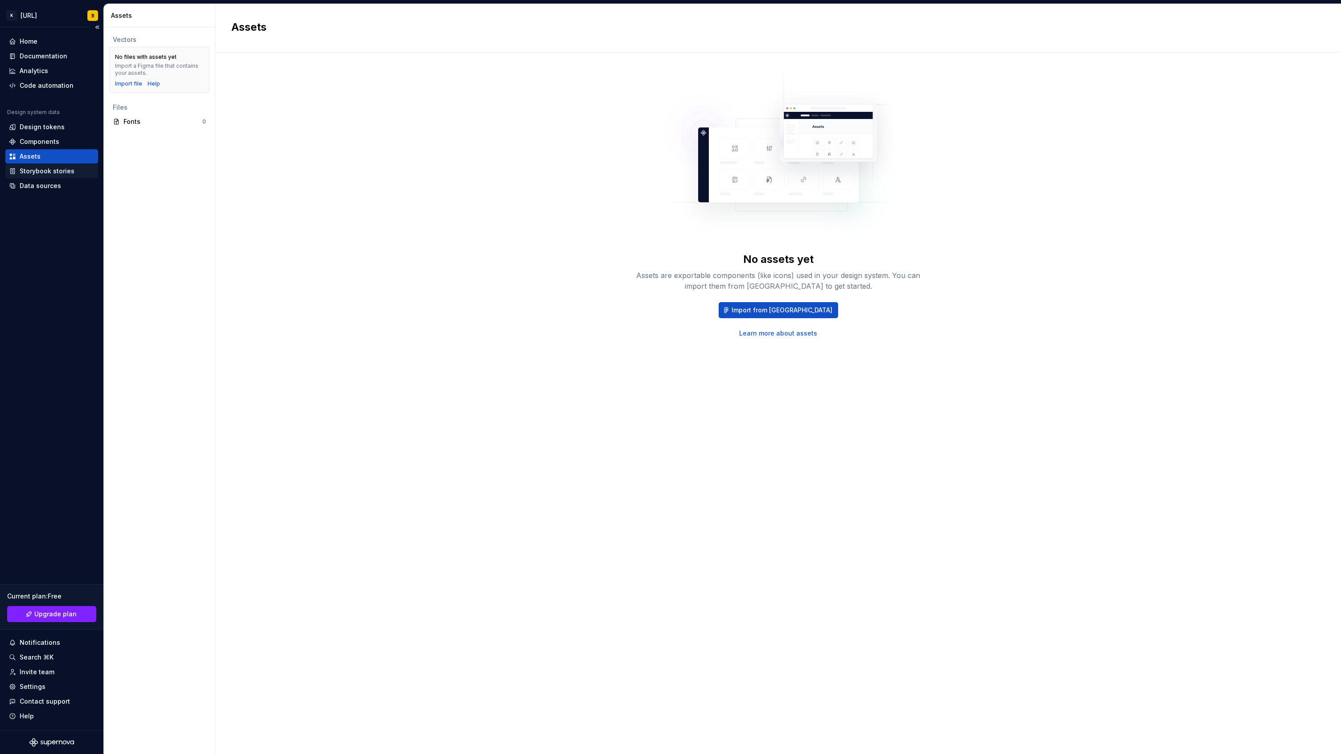
click at [54, 173] on div "Storybook stories" at bounding box center [47, 171] width 55 height 9
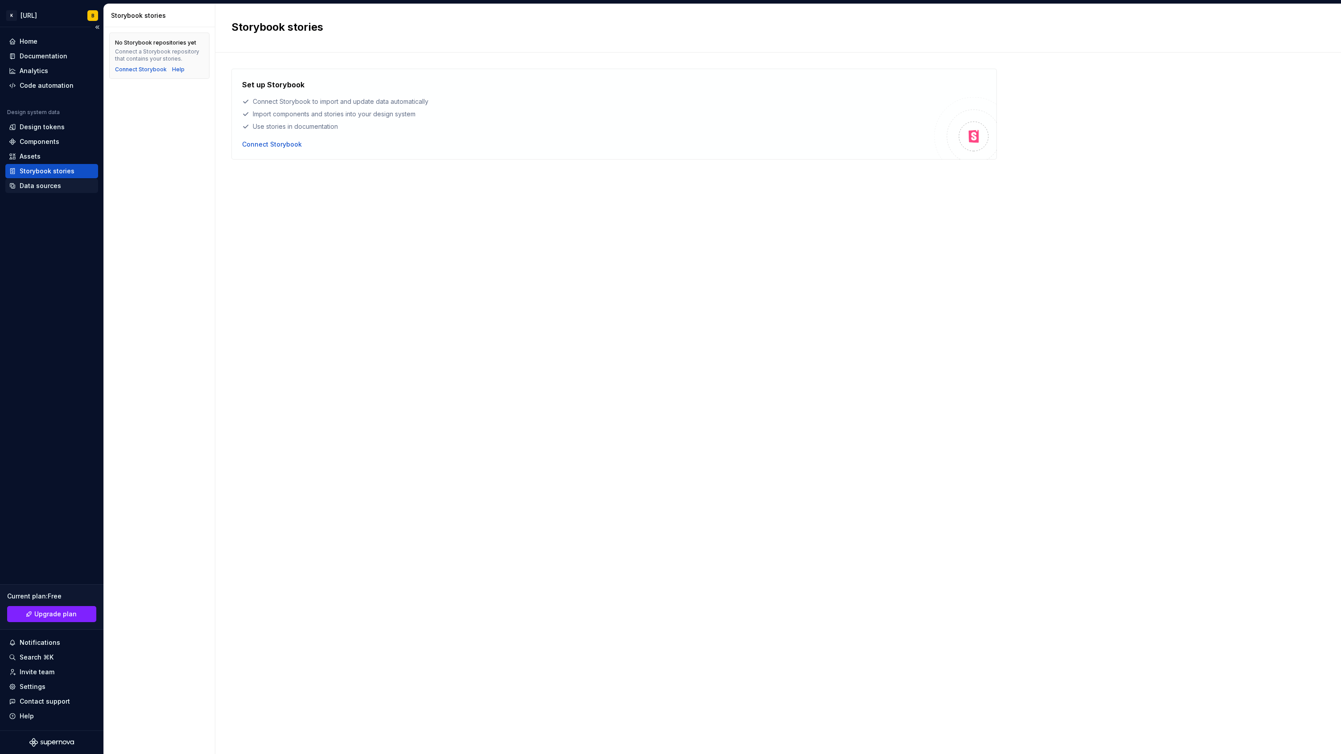
click at [52, 186] on div "Data sources" at bounding box center [40, 185] width 41 height 9
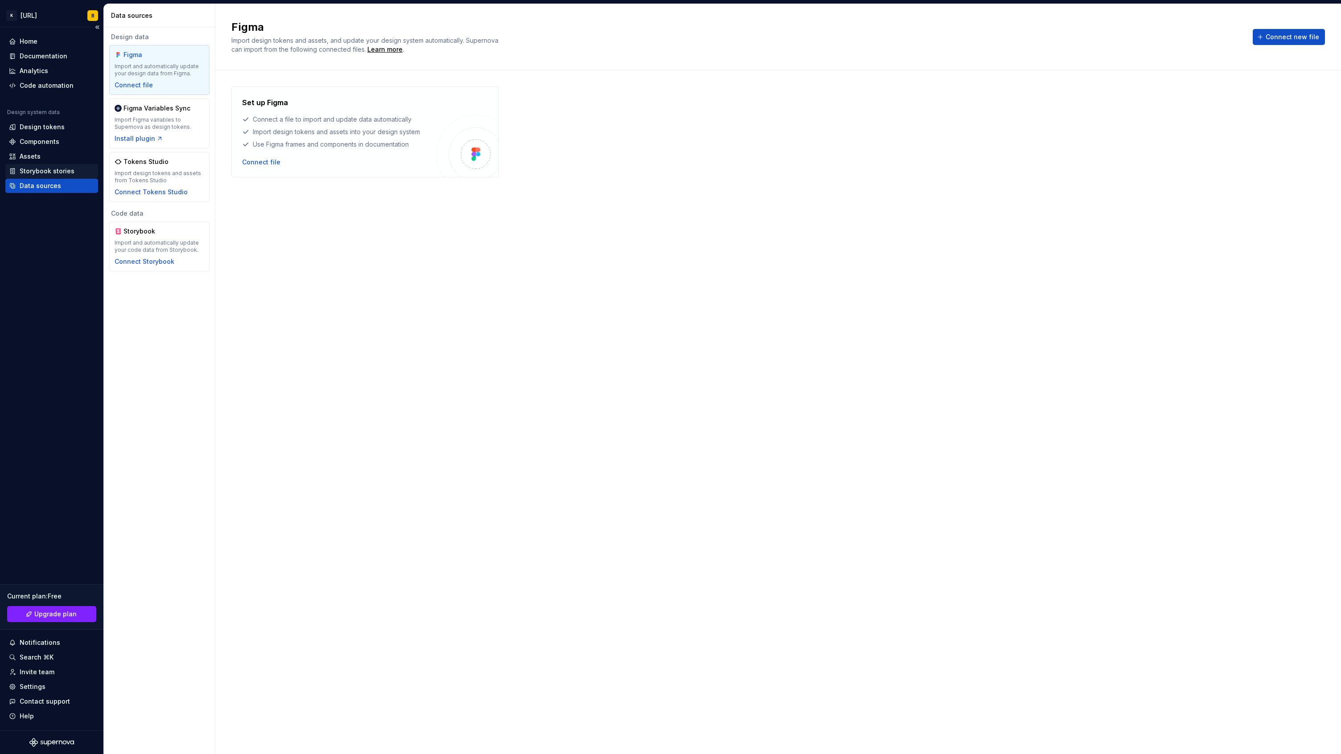
click at [50, 170] on div "Storybook stories" at bounding box center [47, 171] width 55 height 9
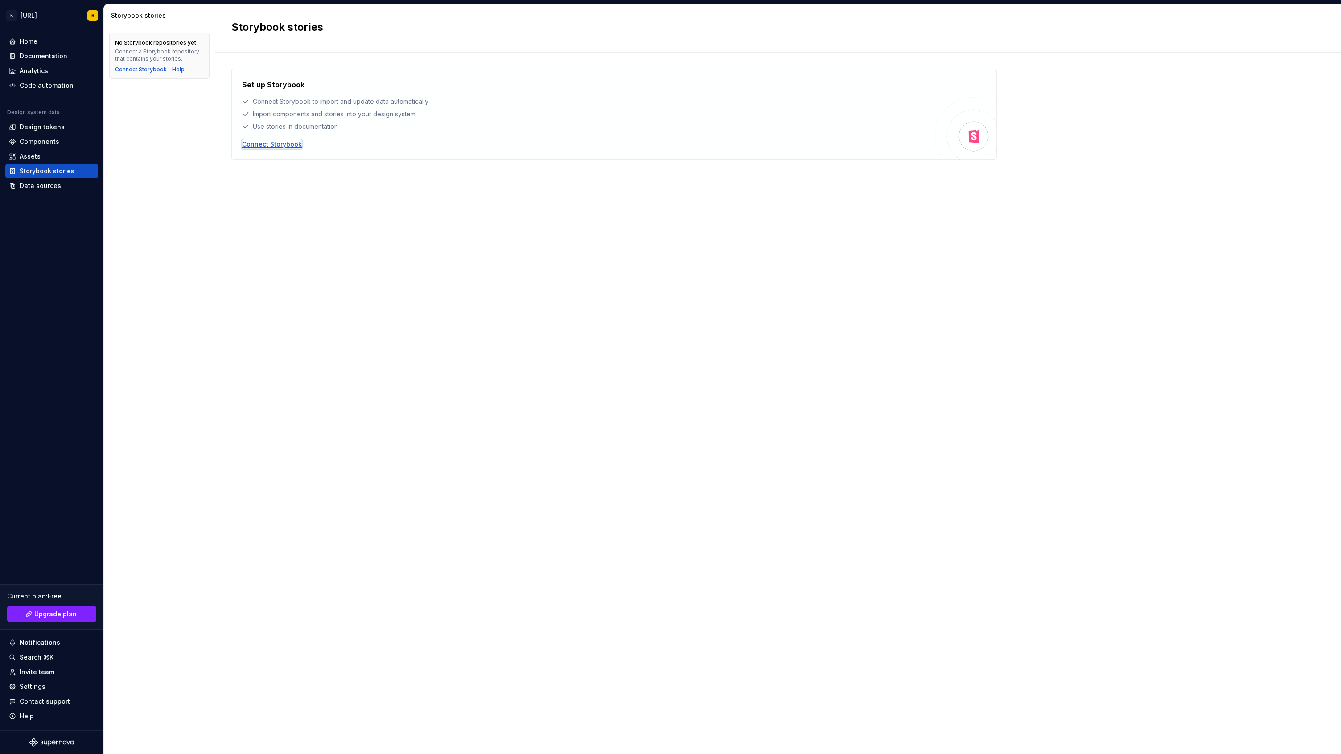
click at [286, 146] on div "Connect Storybook" at bounding box center [272, 144] width 60 height 9
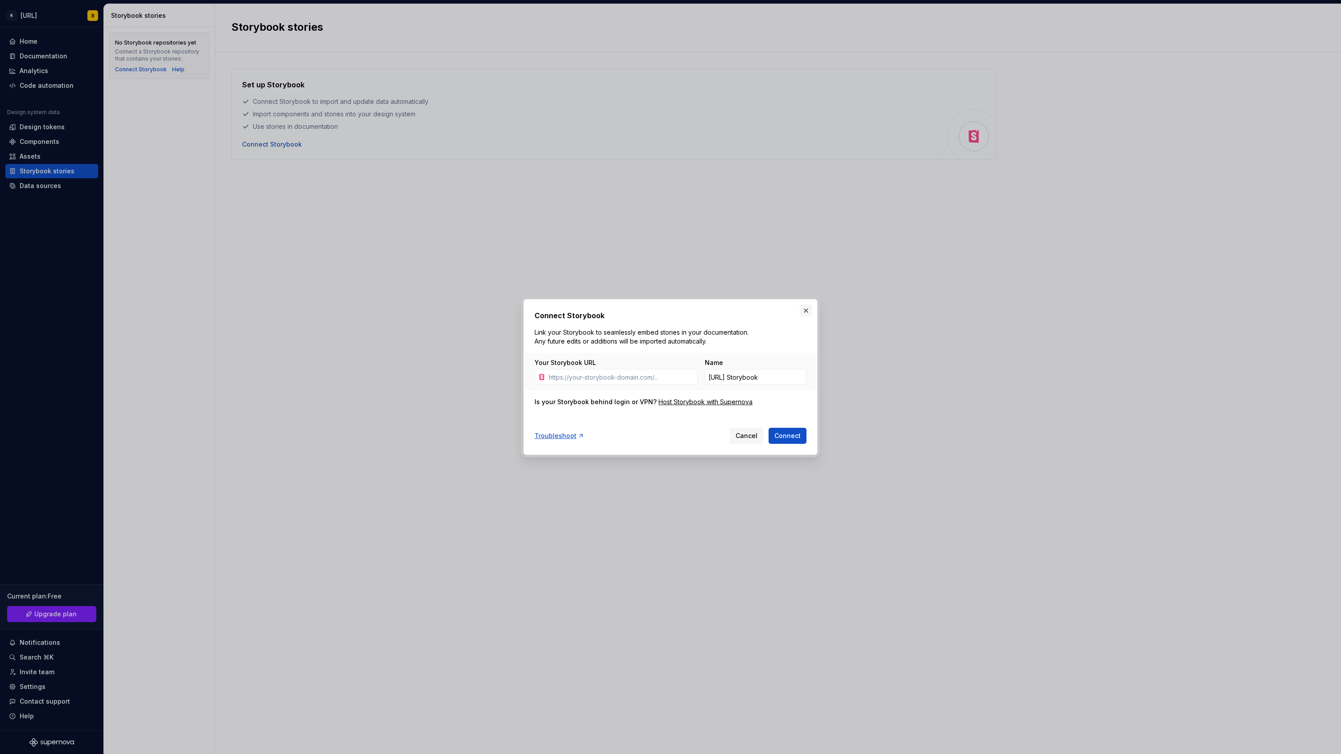
click at [807, 309] on button "button" at bounding box center [806, 311] width 12 height 12
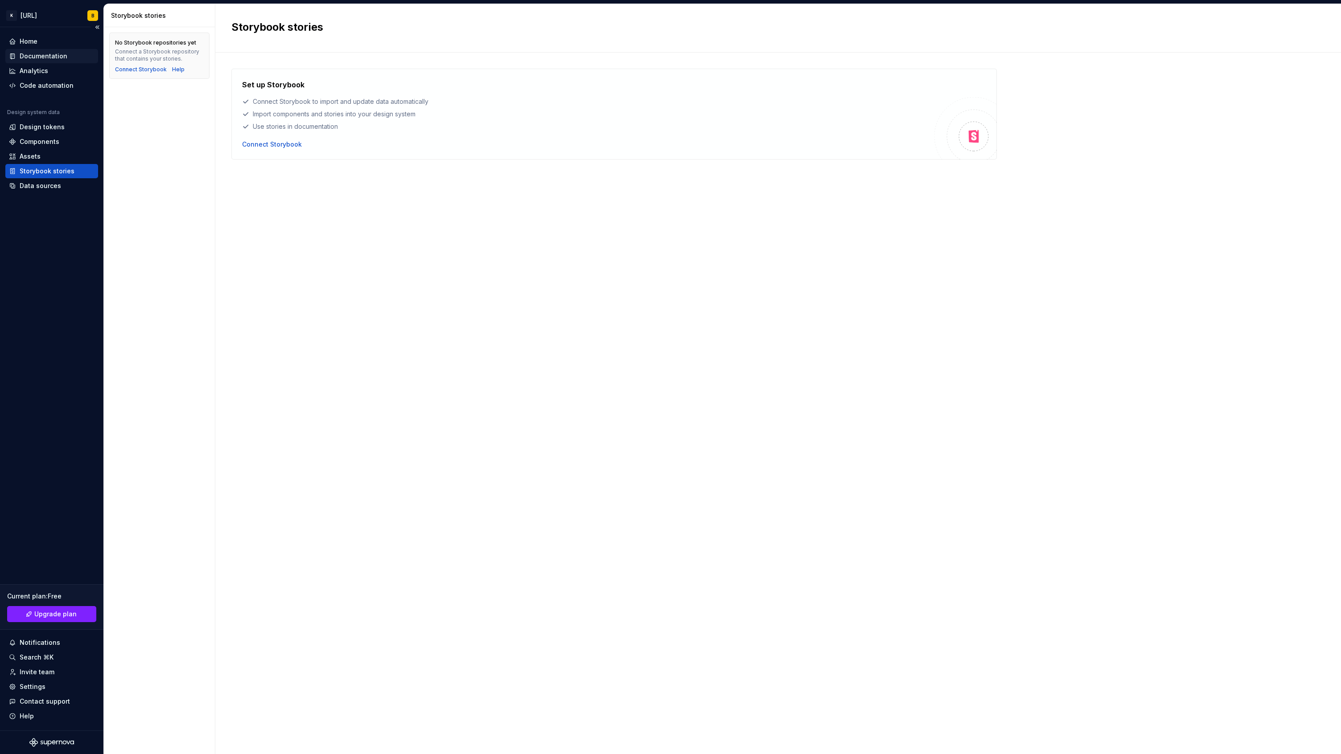
click at [56, 51] on div "Documentation" at bounding box center [51, 56] width 93 height 14
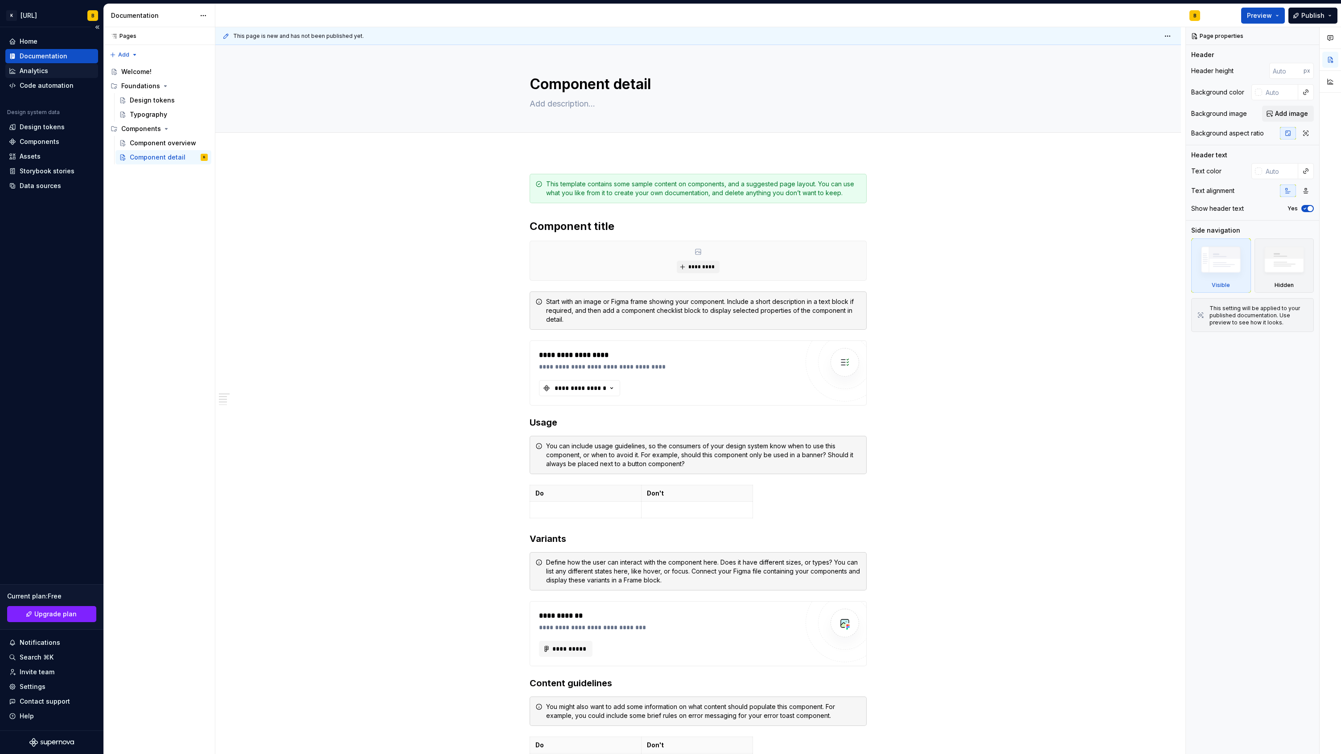
click at [30, 69] on div "Analytics" at bounding box center [34, 70] width 29 height 9
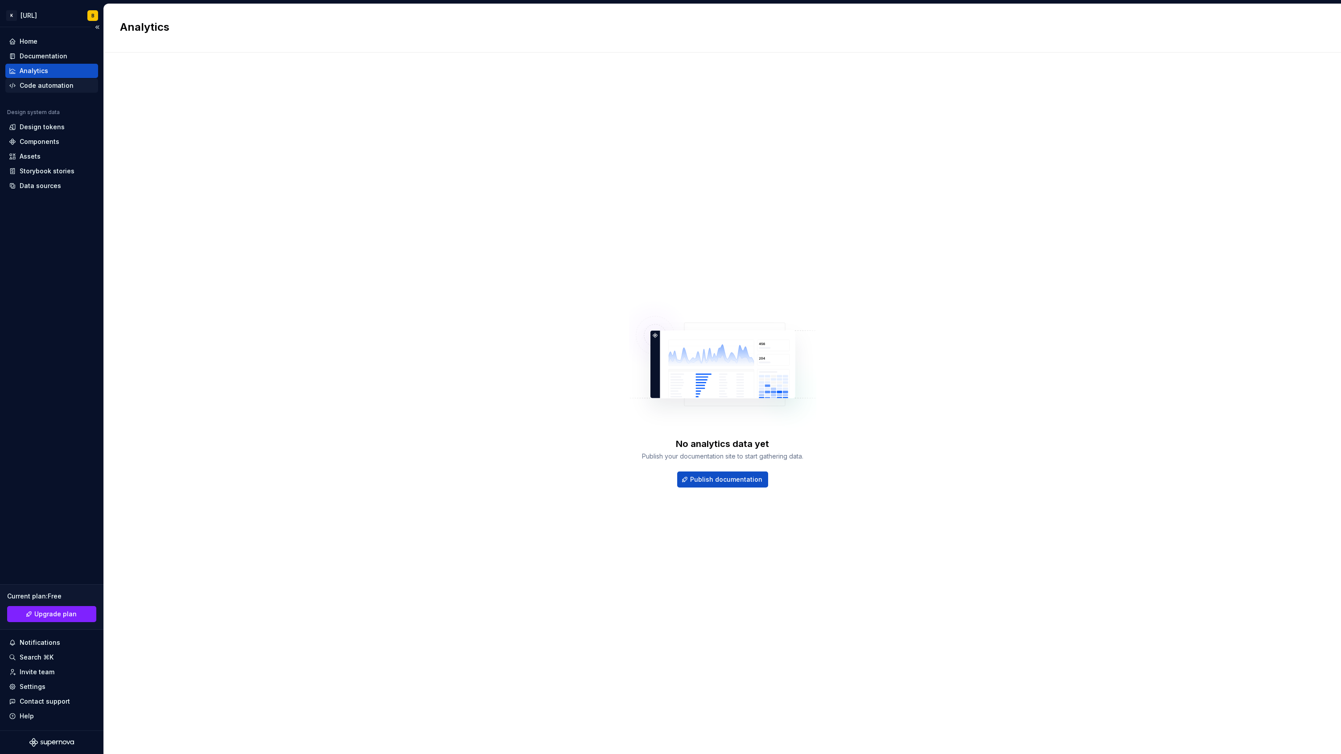
click at [33, 82] on div "Code automation" at bounding box center [47, 85] width 54 height 9
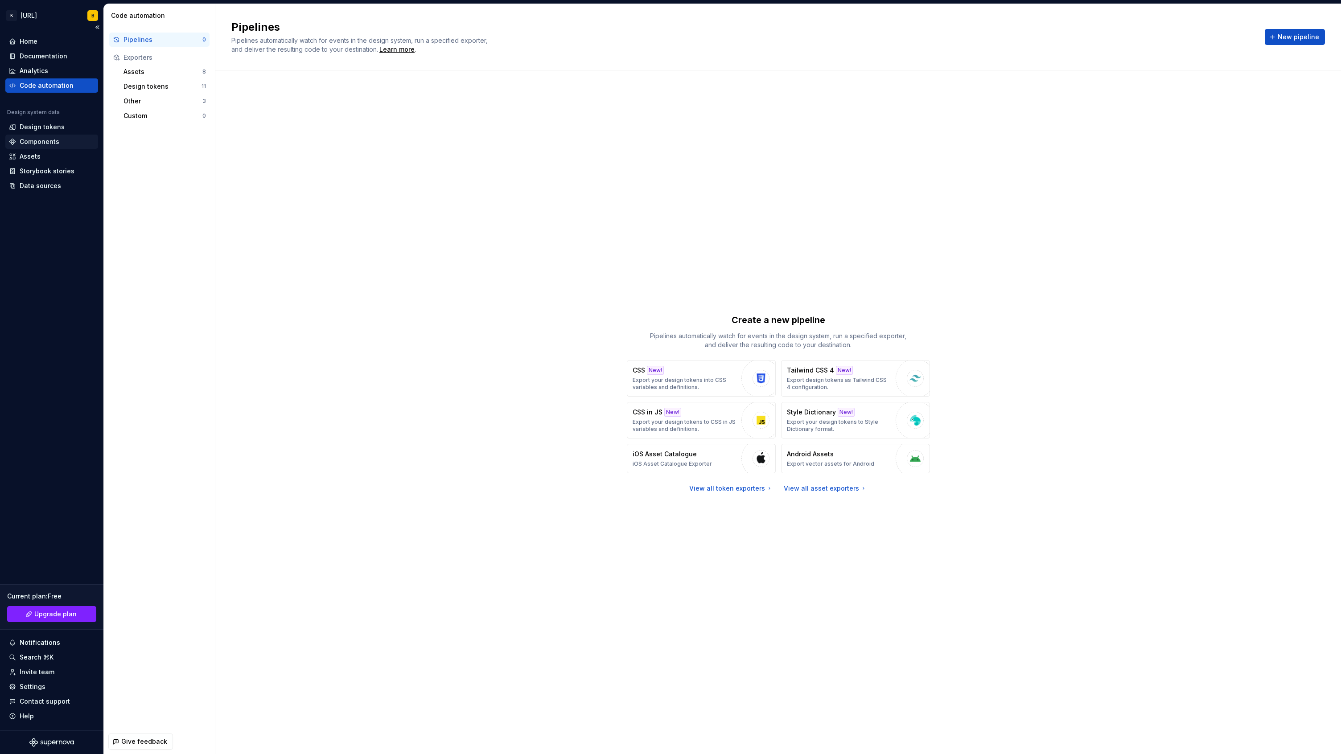
click at [44, 143] on div "Components" at bounding box center [40, 141] width 40 height 9
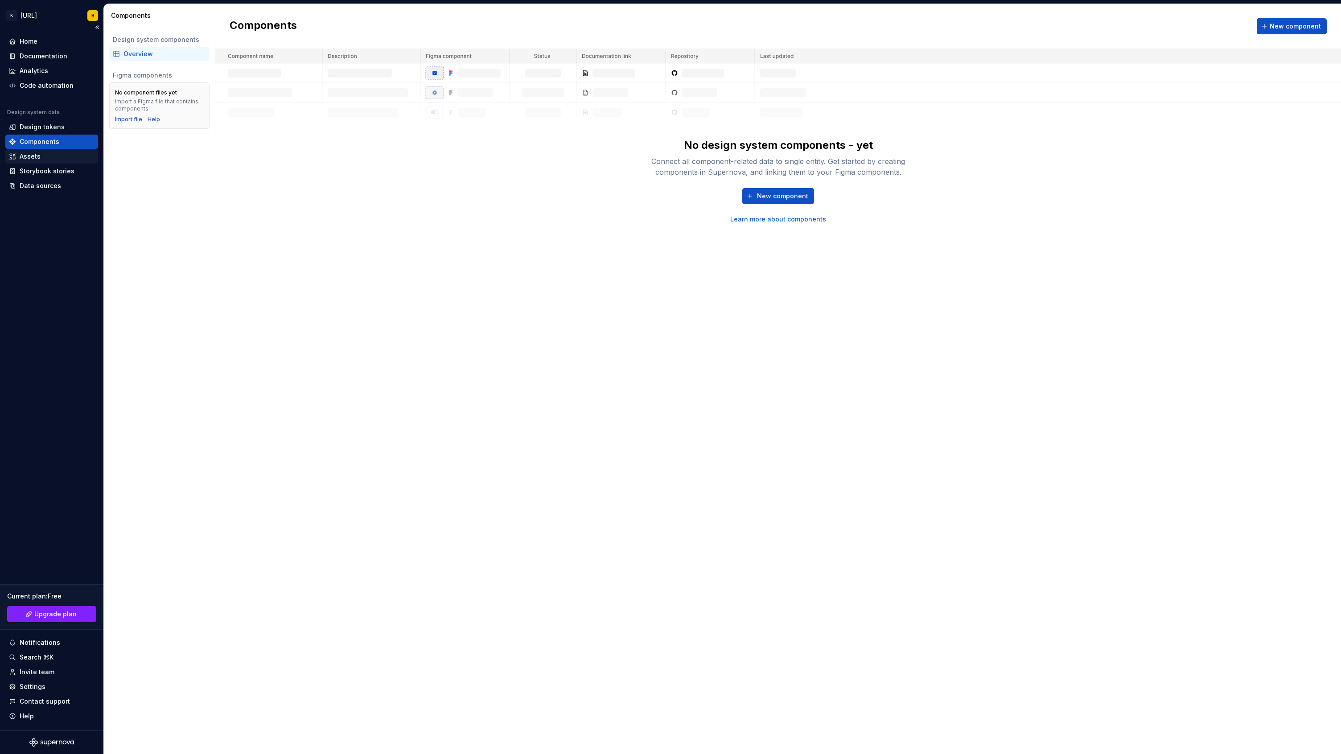
click at [44, 157] on div "Assets" at bounding box center [52, 156] width 86 height 9
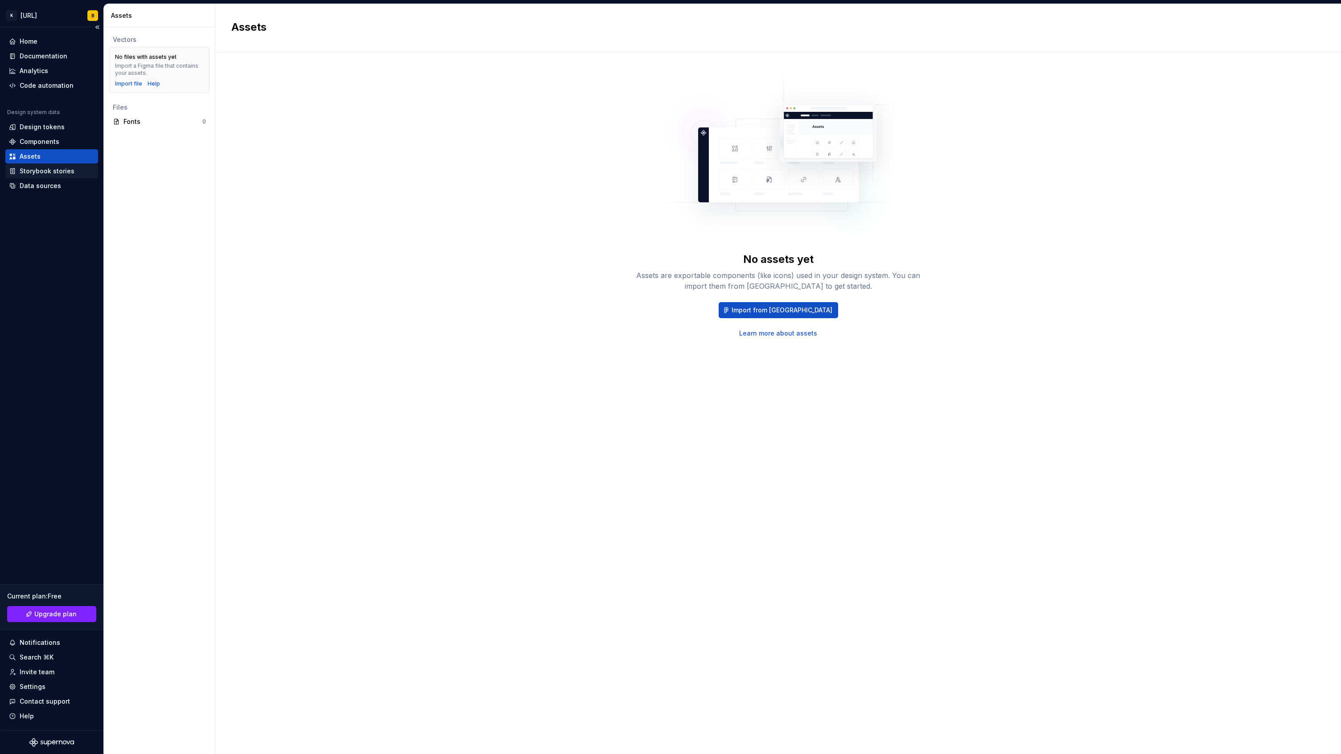
click at [47, 173] on div "Storybook stories" at bounding box center [47, 171] width 55 height 9
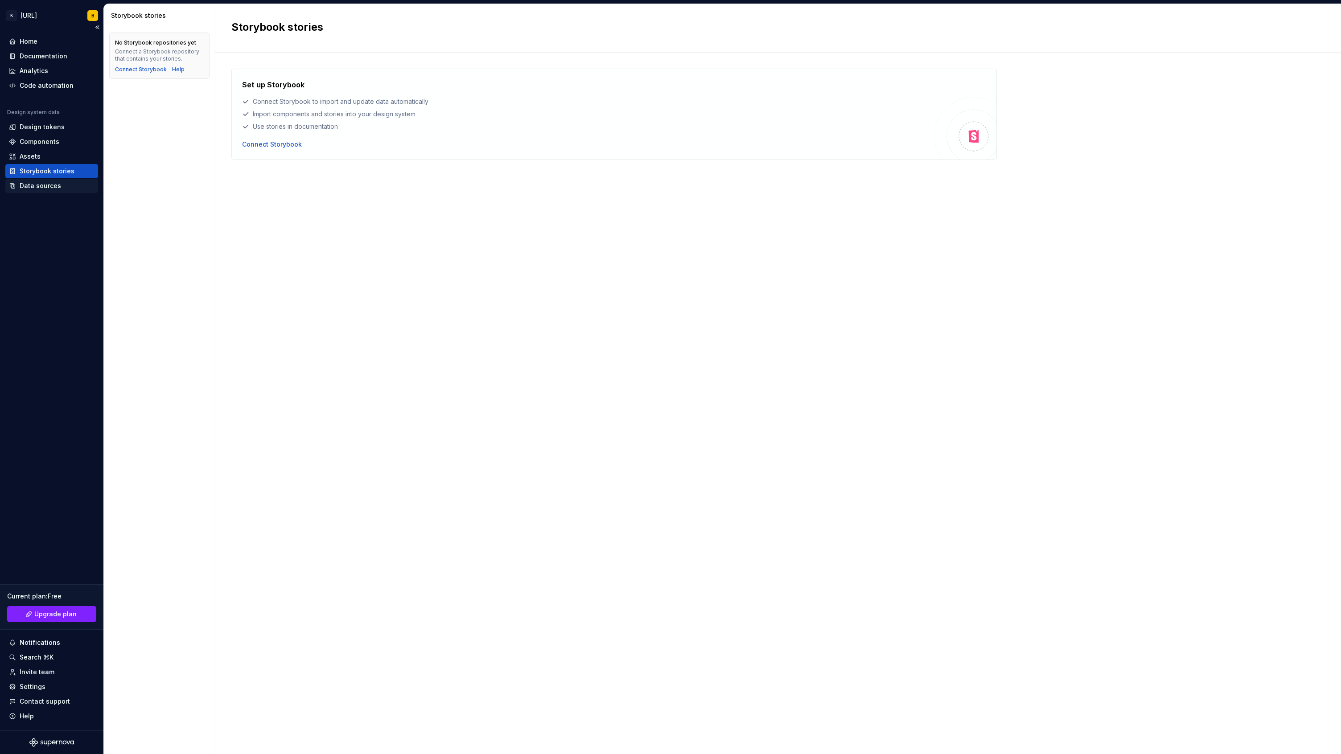
click at [49, 188] on div "Data sources" at bounding box center [40, 185] width 41 height 9
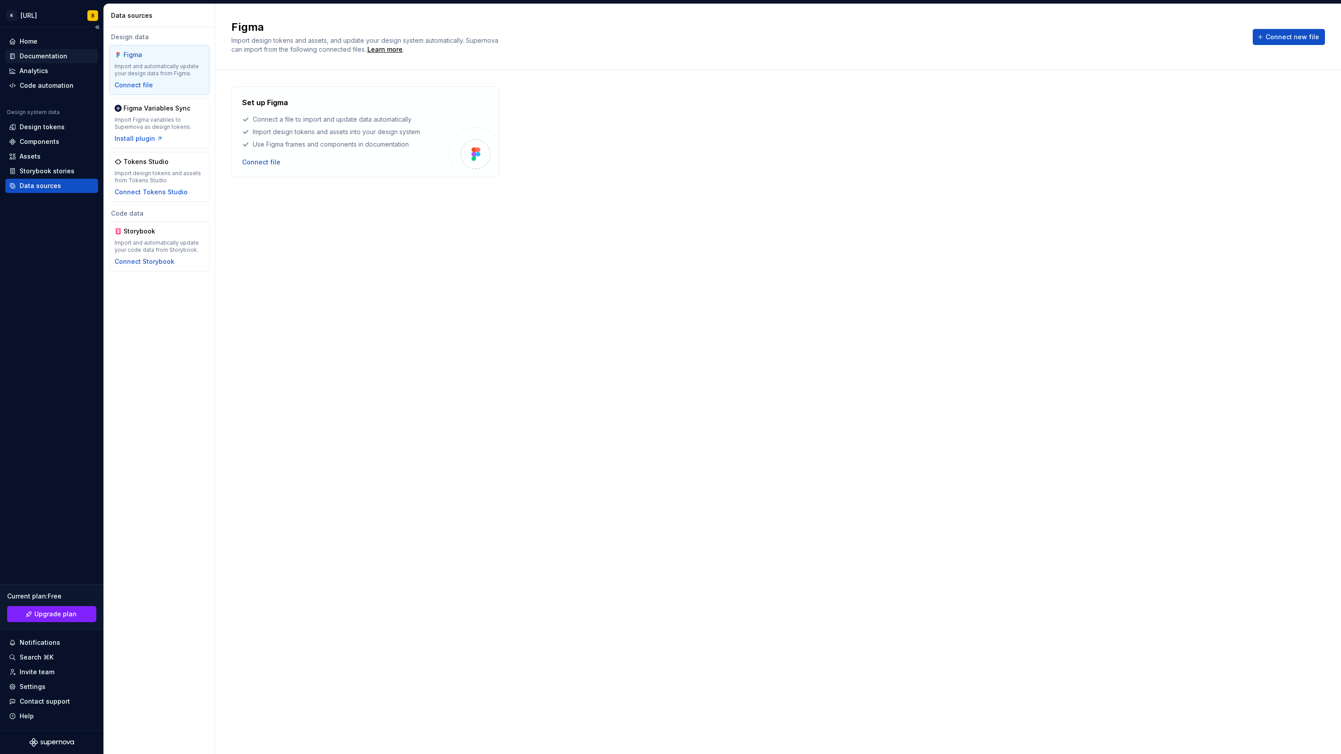
click at [49, 57] on div "Documentation" at bounding box center [44, 56] width 48 height 9
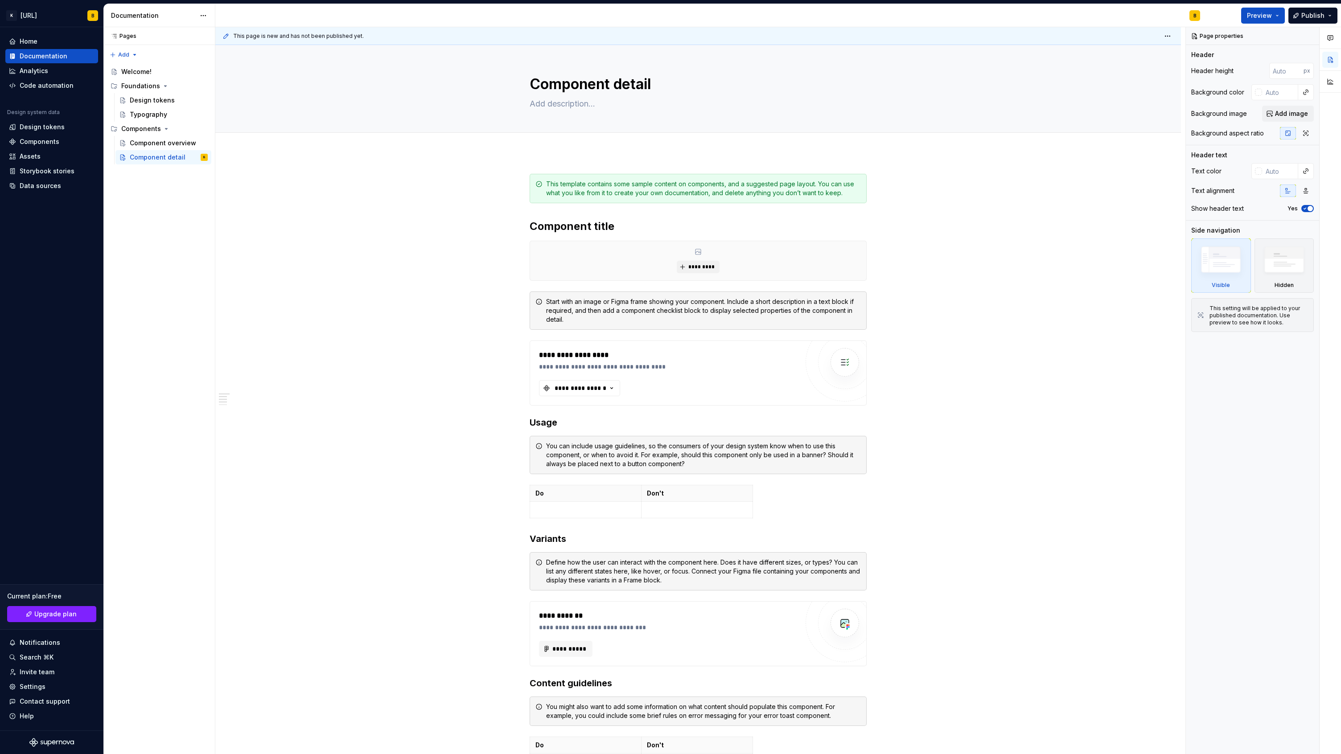
type textarea "*"
